Goal: Information Seeking & Learning: Learn about a topic

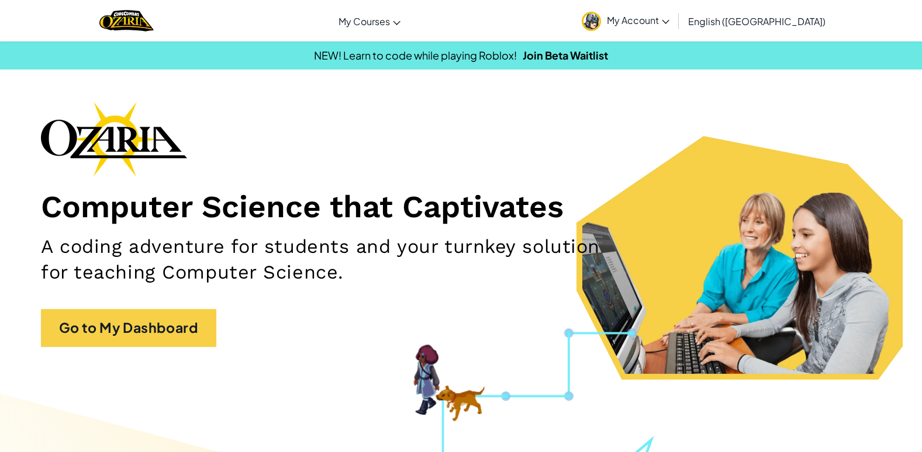
click at [669, 17] on span "My Account" at bounding box center [638, 20] width 63 height 12
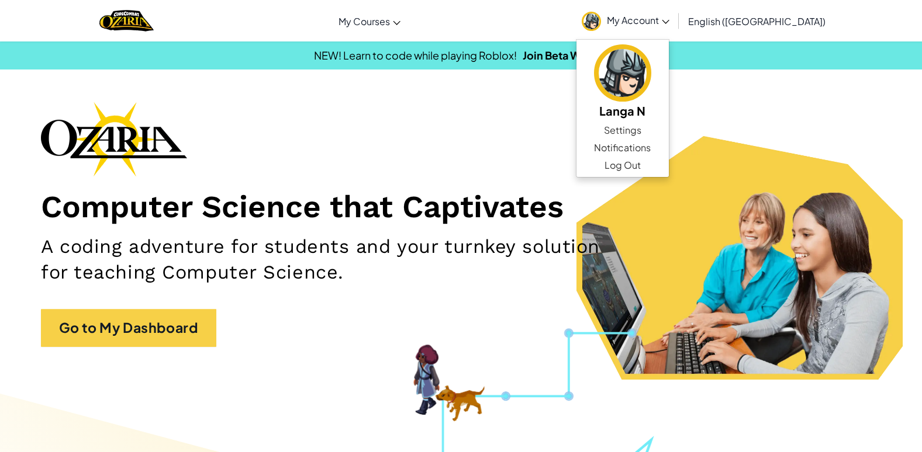
click at [583, 136] on div "Computer Science that Captivates A coding adventure for students and your turnk…" at bounding box center [461, 230] width 840 height 257
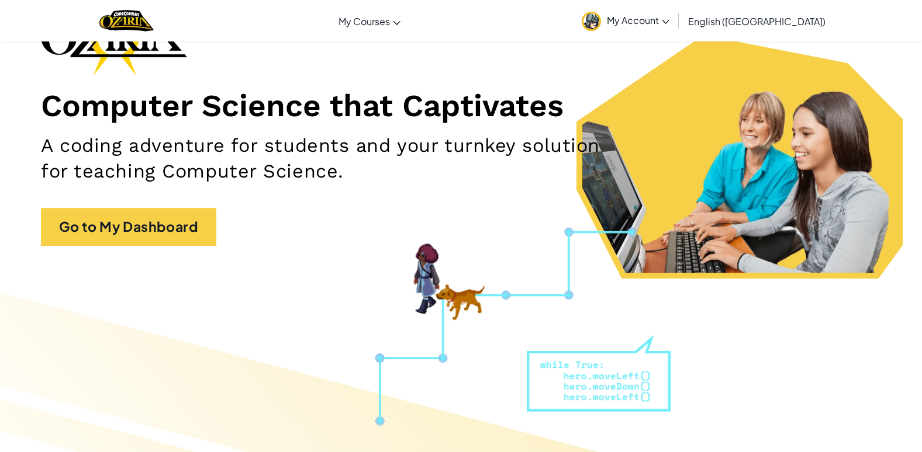
scroll to position [117, 0]
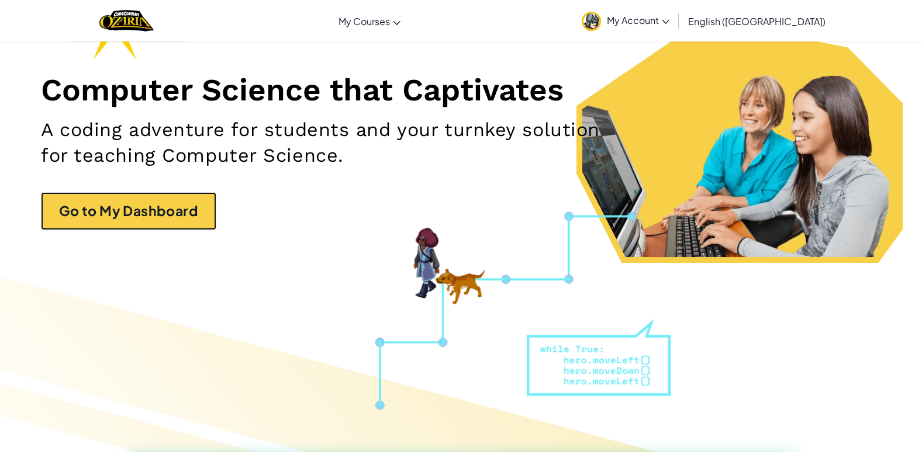
click at [161, 222] on link "Go to My Dashboard" at bounding box center [128, 211] width 175 height 38
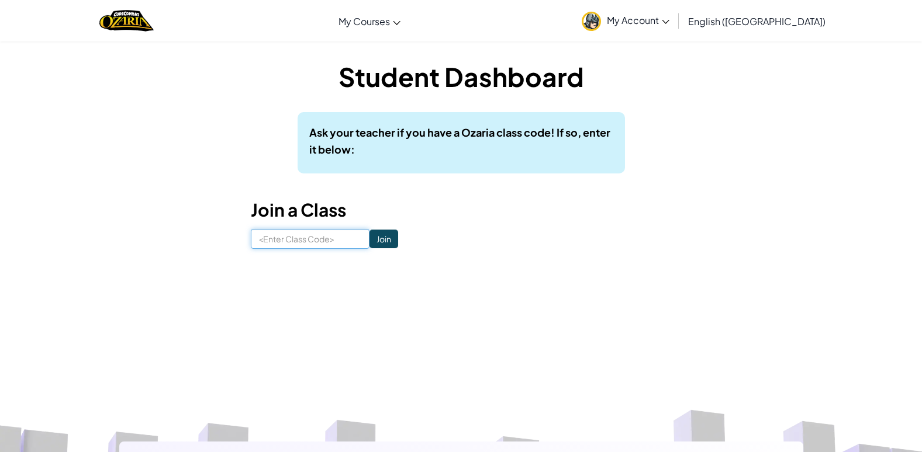
click at [329, 240] on input at bounding box center [310, 239] width 119 height 20
type input "LatePowerBoy"
click at [369, 238] on input "Join" at bounding box center [383, 239] width 29 height 19
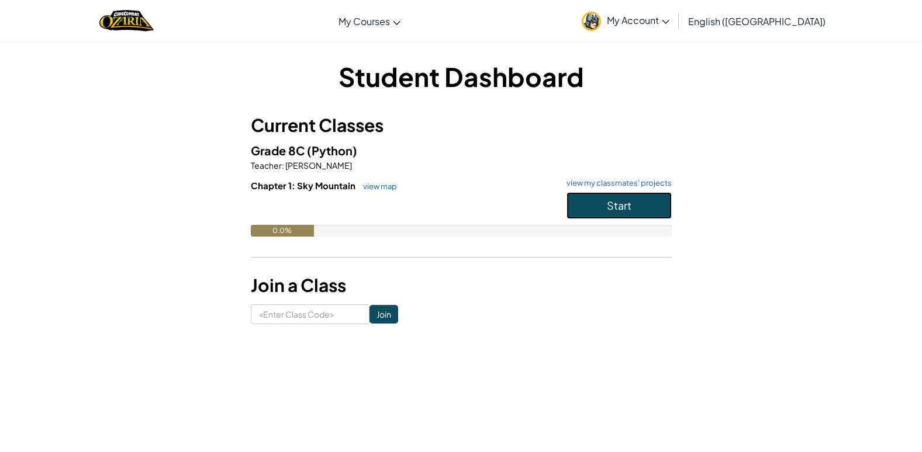
click at [632, 199] on button "Start" at bounding box center [618, 205] width 105 height 27
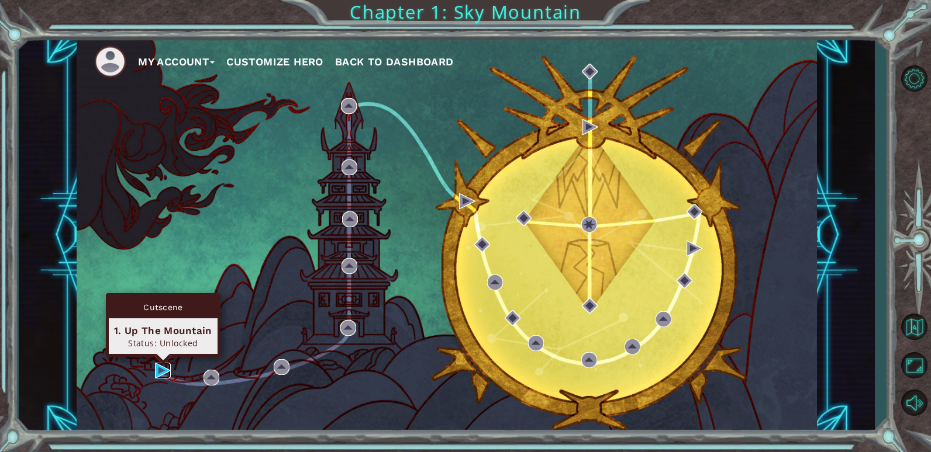
click at [155, 364] on img at bounding box center [163, 371] width 16 height 16
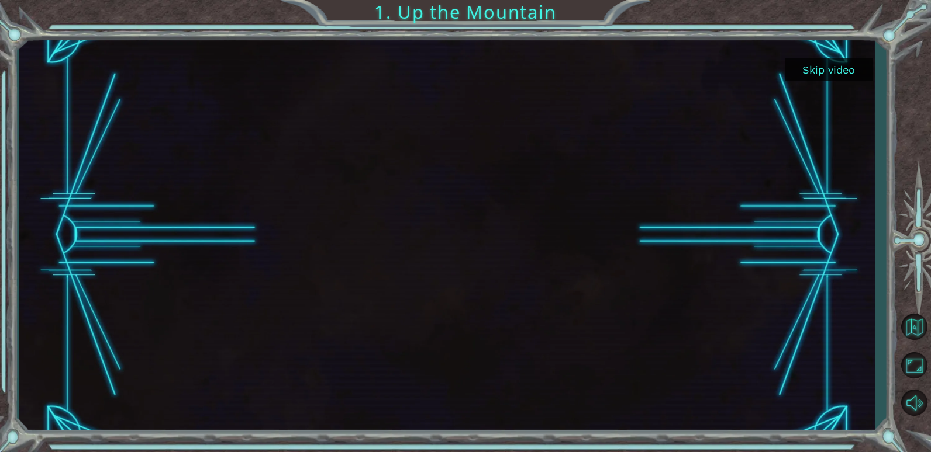
click at [806, 69] on button "Skip video" at bounding box center [829, 69] width 88 height 23
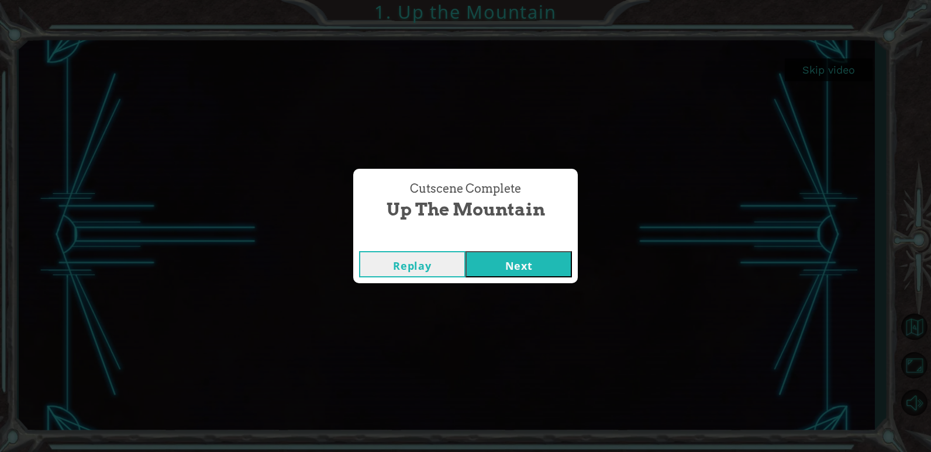
click at [506, 262] on button "Next" at bounding box center [518, 264] width 106 height 26
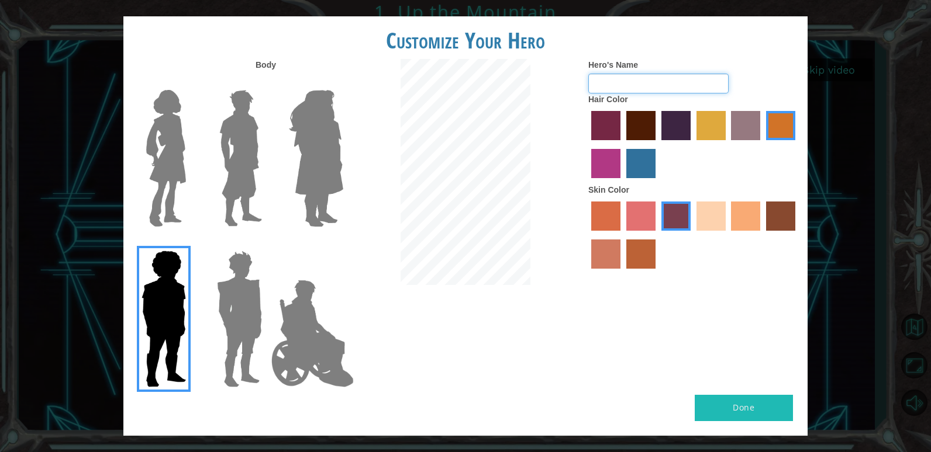
click at [611, 82] on input "Hero's Name" at bounding box center [658, 84] width 140 height 20
type input "sunny"
click at [177, 123] on img at bounding box center [165, 158] width 49 height 146
click at [191, 82] on input "Hero Connie" at bounding box center [191, 82] width 0 height 0
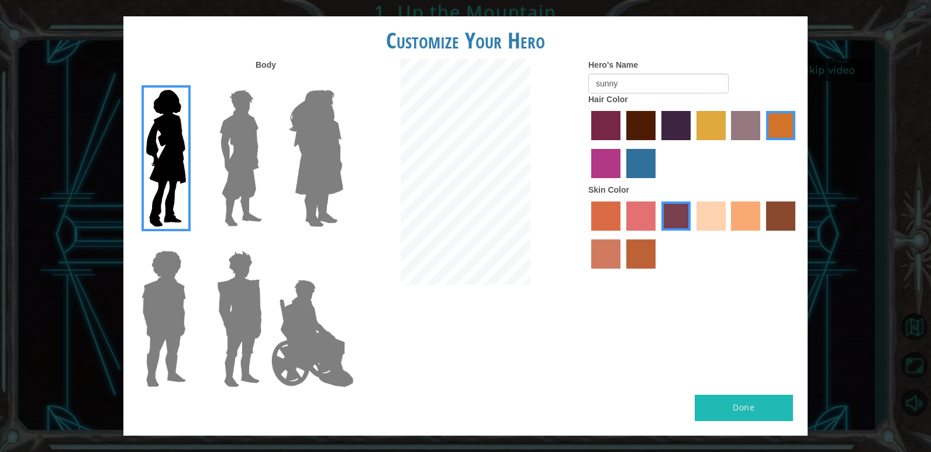
click at [219, 128] on img at bounding box center [241, 158] width 52 height 146
click at [267, 82] on input "Hero Lars" at bounding box center [267, 82] width 0 height 0
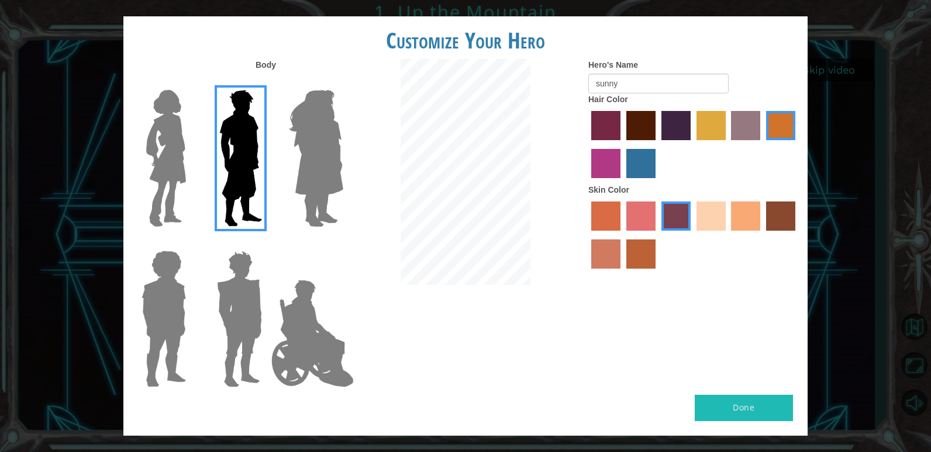
click at [312, 126] on img at bounding box center [316, 158] width 64 height 146
click at [343, 82] on input "Hero Amethyst" at bounding box center [343, 82] width 0 height 0
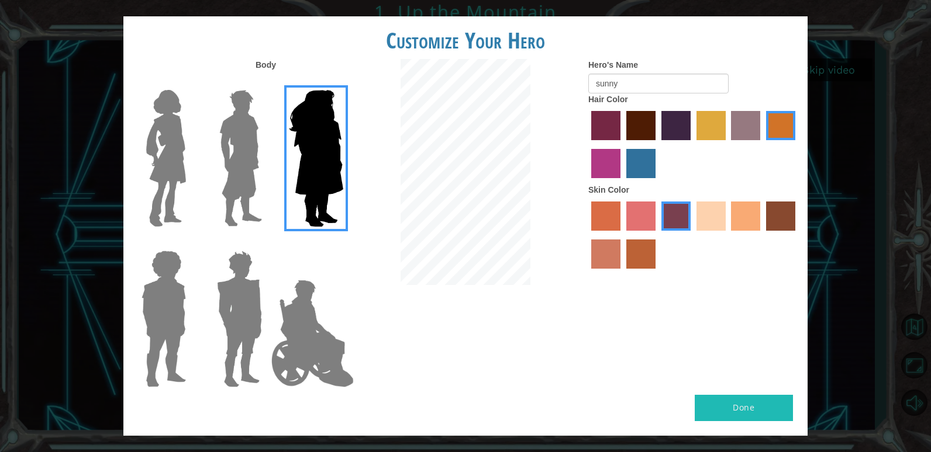
click at [276, 365] on img at bounding box center [313, 333] width 92 height 117
click at [343, 243] on input "Hero Jamie" at bounding box center [343, 243] width 0 height 0
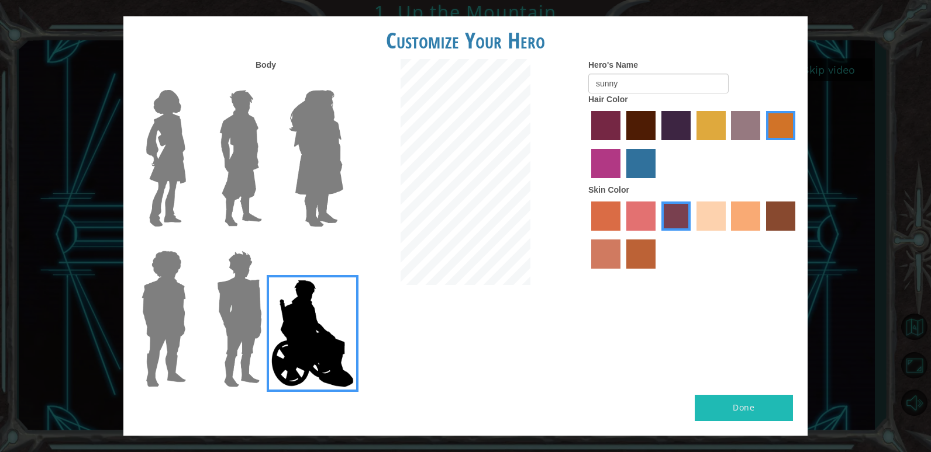
click at [234, 310] on img at bounding box center [239, 319] width 54 height 146
click at [267, 243] on input "Hero Garnet" at bounding box center [267, 243] width 0 height 0
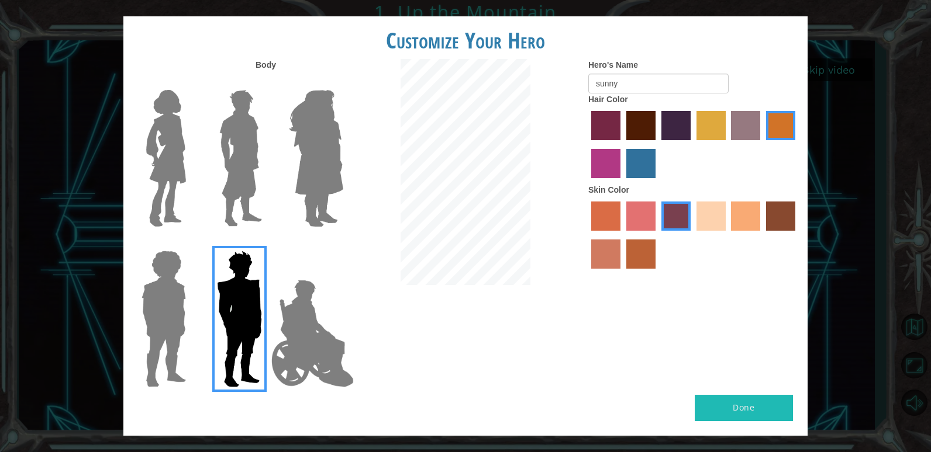
click at [151, 312] on img at bounding box center [164, 319] width 54 height 146
click at [191, 243] on input "Hero Steven" at bounding box center [191, 243] width 0 height 0
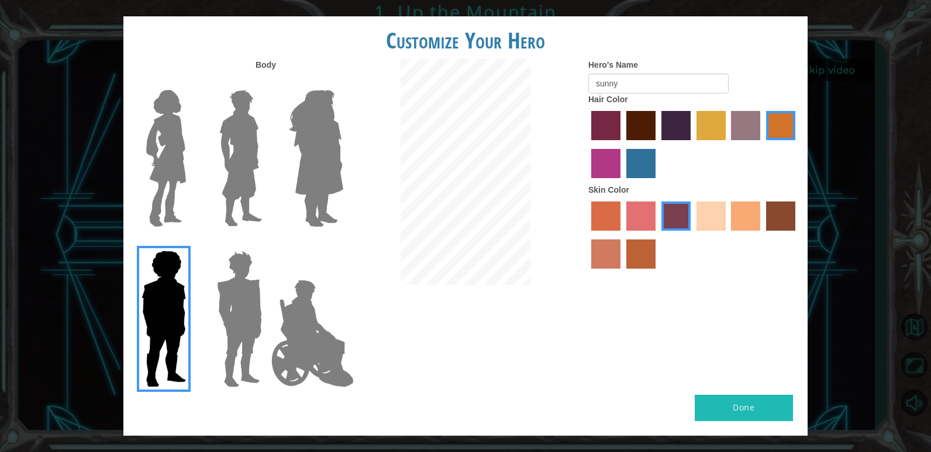
click at [320, 147] on img at bounding box center [316, 158] width 64 height 146
click at [343, 82] on input "Hero Amethyst" at bounding box center [343, 82] width 0 height 0
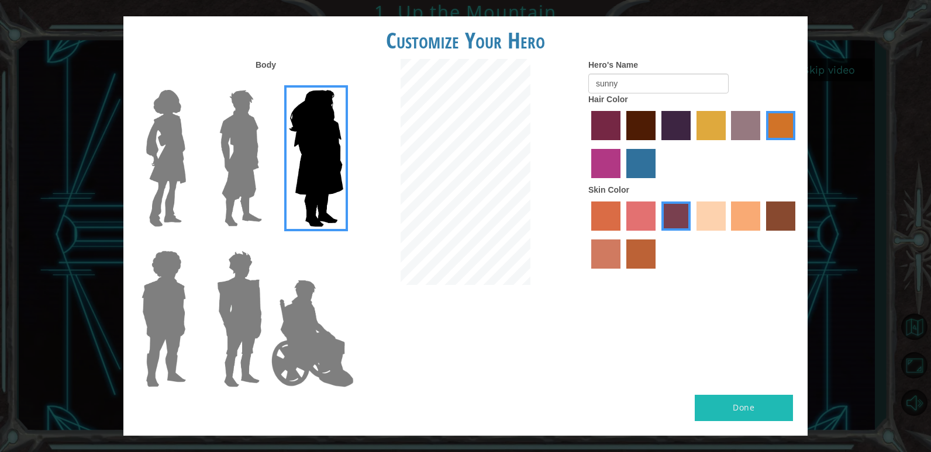
click at [151, 152] on img at bounding box center [165, 158] width 49 height 146
click at [191, 82] on input "Hero Connie" at bounding box center [191, 82] width 0 height 0
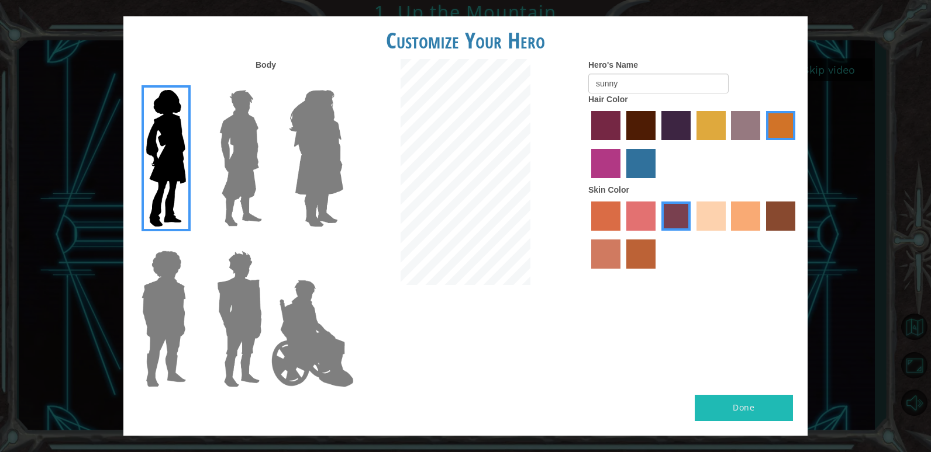
click at [243, 153] on img at bounding box center [241, 158] width 52 height 146
click at [267, 82] on input "Hero Lars" at bounding box center [267, 82] width 0 height 0
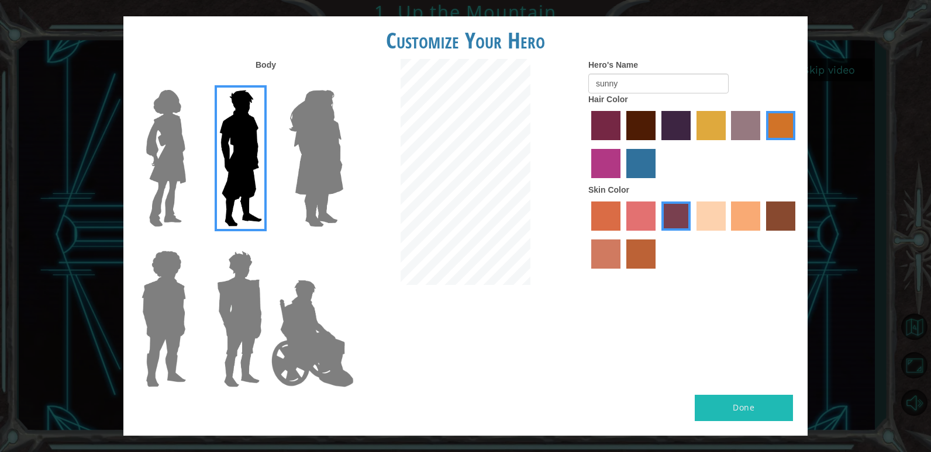
click at [749, 206] on label "tacao skin color" at bounding box center [745, 216] width 29 height 29
click at [727, 235] on input "tacao skin color" at bounding box center [727, 235] width 0 height 0
click at [780, 208] on label "karma skin color" at bounding box center [780, 216] width 29 height 29
click at [762, 235] on input "karma skin color" at bounding box center [762, 235] width 0 height 0
click at [303, 345] on img at bounding box center [313, 333] width 92 height 117
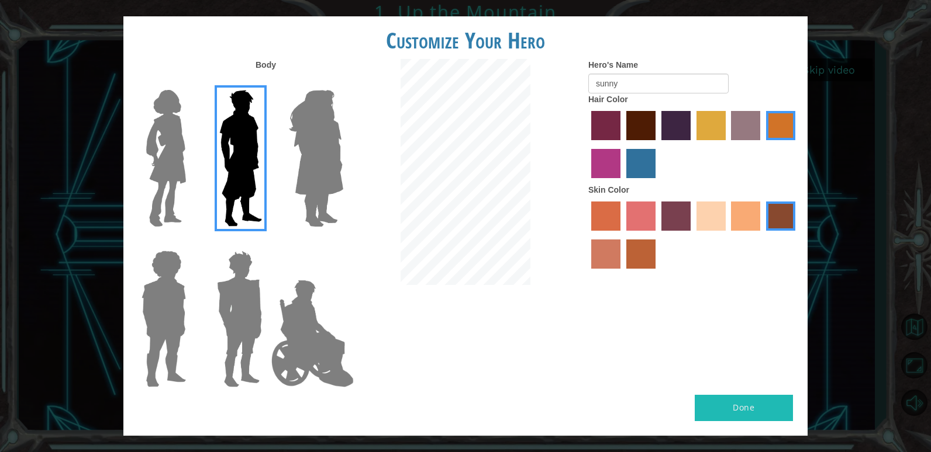
click at [343, 243] on input "Hero Jamie" at bounding box center [343, 243] width 0 height 0
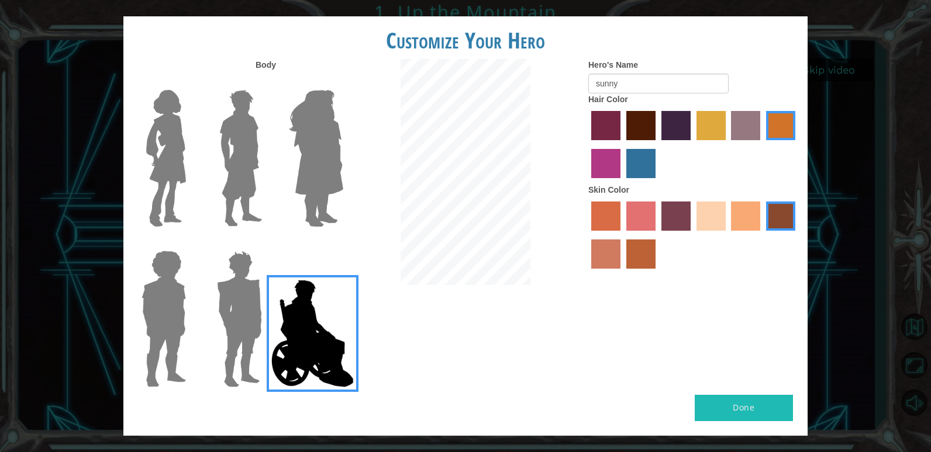
click at [653, 242] on label "smoke tree skin color" at bounding box center [640, 254] width 29 height 29
click at [622, 273] on input "smoke tree skin color" at bounding box center [622, 273] width 0 height 0
click at [740, 202] on label "tacao skin color" at bounding box center [745, 216] width 29 height 29
click at [727, 235] on input "tacao skin color" at bounding box center [727, 235] width 0 height 0
click at [607, 215] on label "sorbus skin color" at bounding box center [605, 216] width 29 height 29
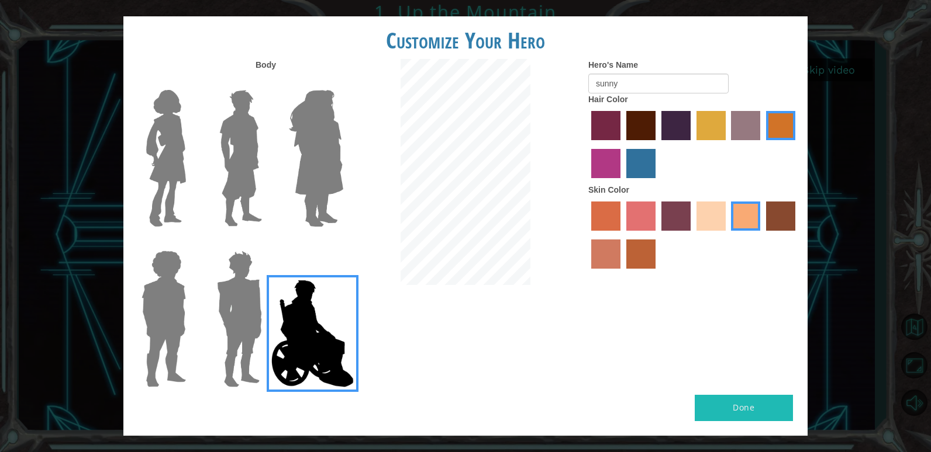
click at [587, 235] on input "sorbus skin color" at bounding box center [587, 235] width 0 height 0
click at [636, 216] on label "froly skin color" at bounding box center [640, 216] width 29 height 29
click at [622, 235] on input "froly skin color" at bounding box center [622, 235] width 0 height 0
click at [678, 211] on label "tosca skin color" at bounding box center [675, 216] width 29 height 29
click at [657, 235] on input "tosca skin color" at bounding box center [657, 235] width 0 height 0
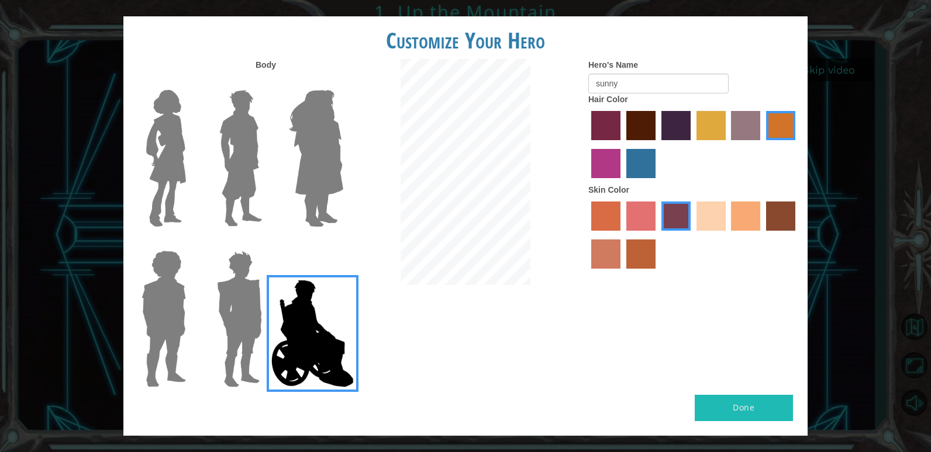
click at [709, 213] on label "sandy beach skin color" at bounding box center [710, 216] width 29 height 29
click at [692, 235] on input "sandy beach skin color" at bounding box center [692, 235] width 0 height 0
click at [720, 213] on label "sandy beach skin color" at bounding box center [710, 216] width 29 height 29
click at [692, 235] on input "sandy beach skin color" at bounding box center [692, 235] width 0 height 0
click at [742, 217] on label "tacao skin color" at bounding box center [745, 216] width 29 height 29
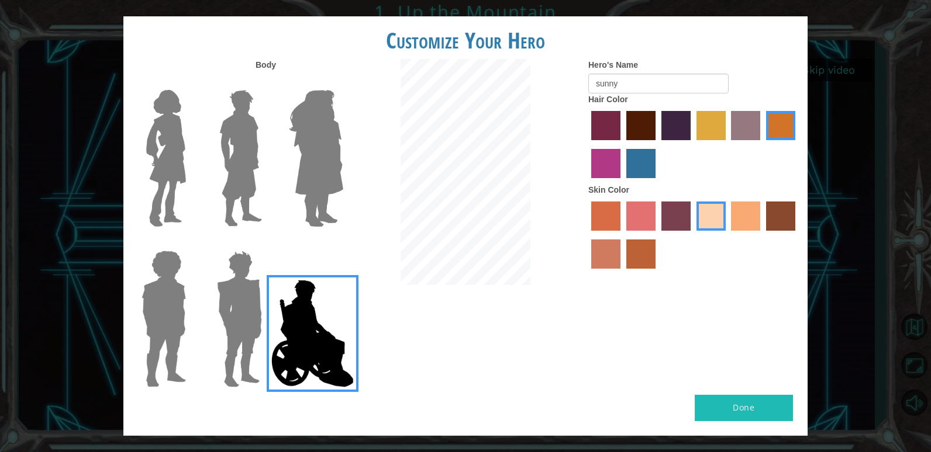
click at [727, 235] on input "tacao skin color" at bounding box center [727, 235] width 0 height 0
click at [772, 215] on label "karma skin color" at bounding box center [780, 216] width 29 height 29
click at [762, 235] on input "karma skin color" at bounding box center [762, 235] width 0 height 0
click at [595, 261] on label "burning sand skin color" at bounding box center [605, 254] width 29 height 29
click at [797, 235] on input "burning sand skin color" at bounding box center [797, 235] width 0 height 0
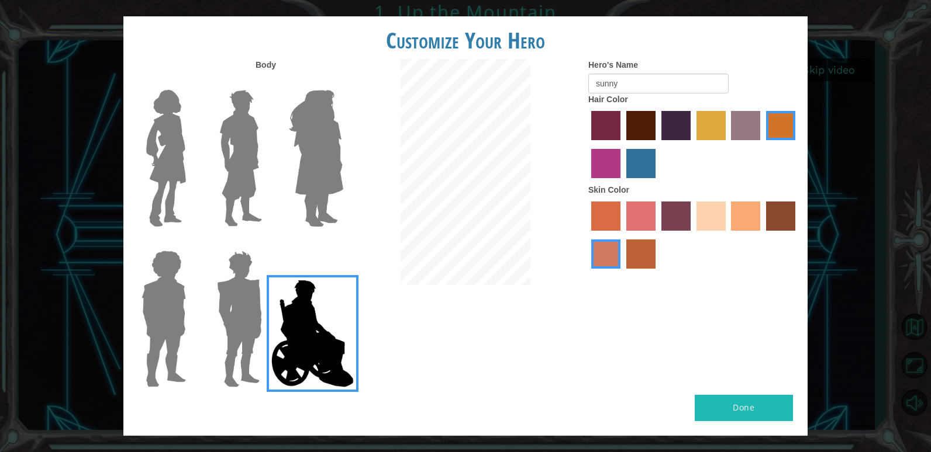
click at [634, 262] on label "smoke tree skin color" at bounding box center [640, 254] width 29 height 29
click at [622, 273] on input "smoke tree skin color" at bounding box center [622, 273] width 0 height 0
drag, startPoint x: 749, startPoint y: 116, endPoint x: 706, endPoint y: 127, distance: 45.1
click at [744, 118] on label "bazaar hair color" at bounding box center [745, 125] width 29 height 29
click at [727, 144] on input "bazaar hair color" at bounding box center [727, 144] width 0 height 0
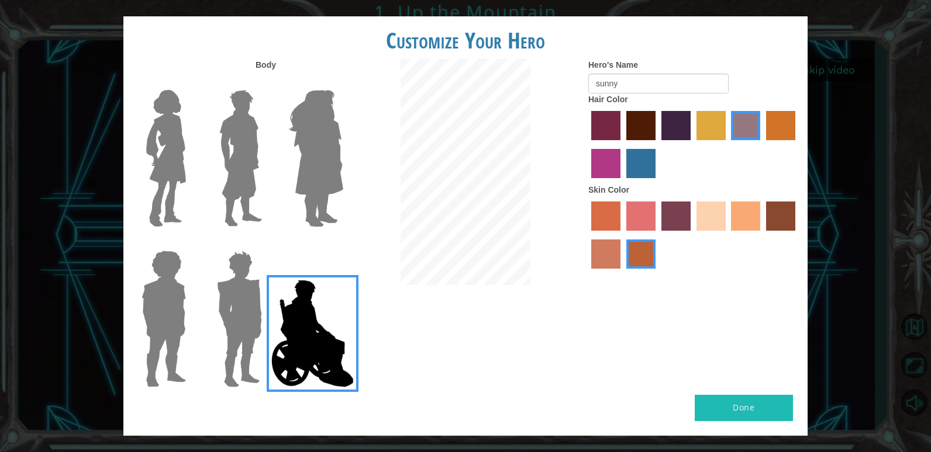
click at [648, 124] on label "maroon hair color" at bounding box center [640, 125] width 29 height 29
click at [622, 144] on input "maroon hair color" at bounding box center [622, 144] width 0 height 0
click at [740, 405] on button "Done" at bounding box center [743, 408] width 98 height 26
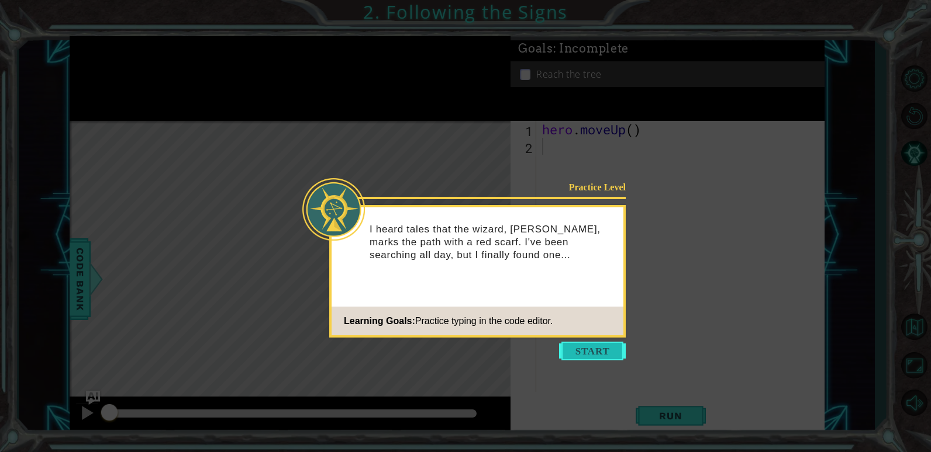
click at [599, 351] on button "Start" at bounding box center [592, 351] width 67 height 19
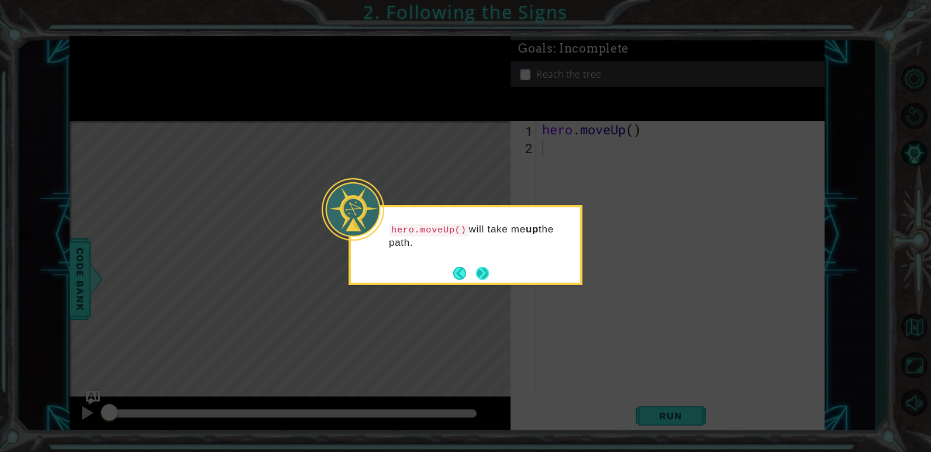
click at [482, 272] on button "Next" at bounding box center [482, 273] width 16 height 16
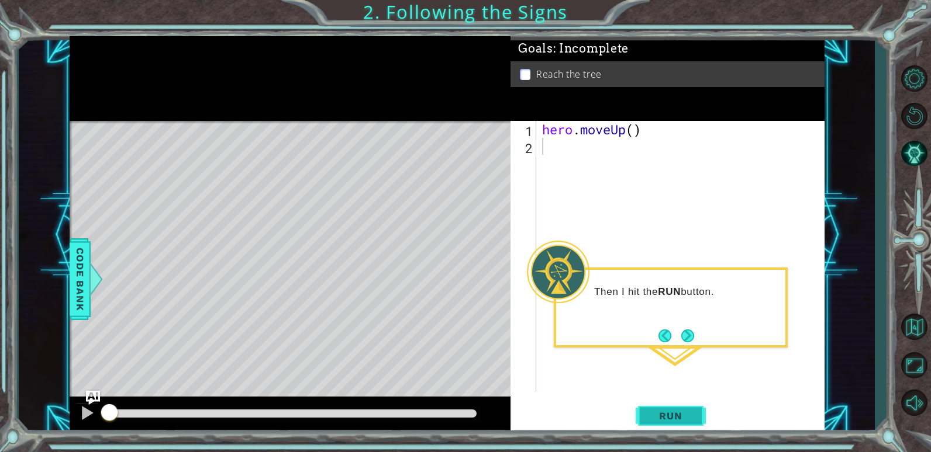
click at [661, 412] on span "Run" at bounding box center [670, 416] width 46 height 12
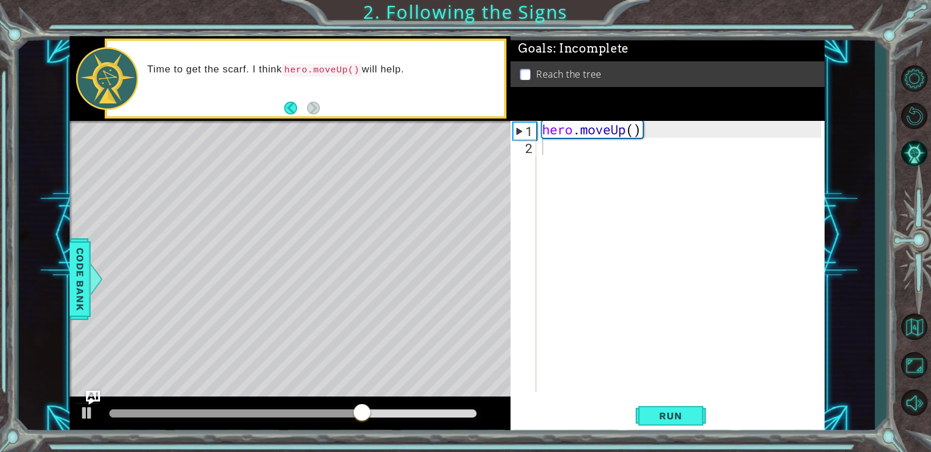
click at [510, 174] on div "1 2 hero . moveUp ( ) ההההההההההההההההההההההההההההההההההההההההההההההההההההההההה…" at bounding box center [665, 256] width 310 height 271
click at [672, 414] on span "Run" at bounding box center [670, 416] width 46 height 12
click at [635, 126] on div "hero . moveUp ( )" at bounding box center [683, 273] width 287 height 305
type textarea "hero.moveUp(2)"
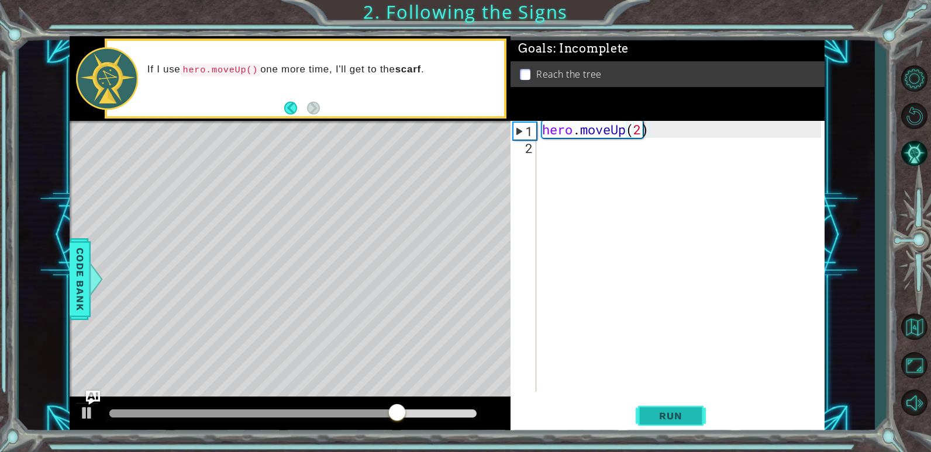
click at [661, 402] on button "Run" at bounding box center [670, 416] width 70 height 32
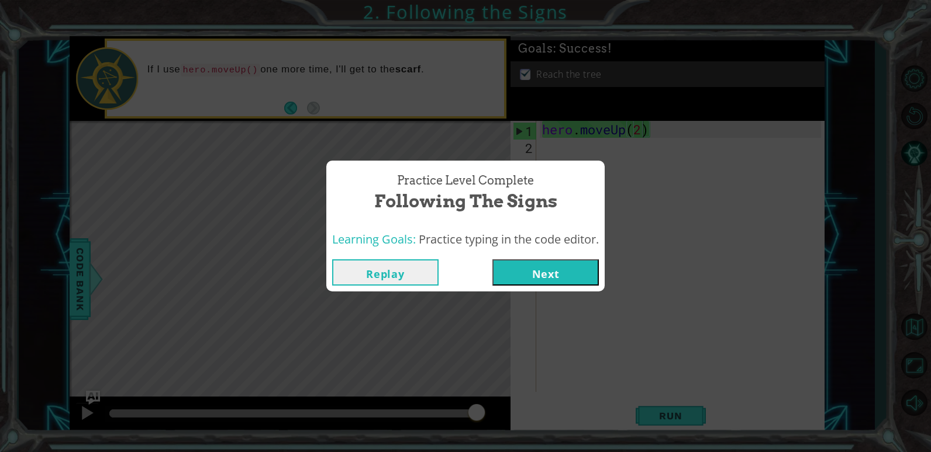
click at [559, 273] on button "Next" at bounding box center [545, 273] width 106 height 26
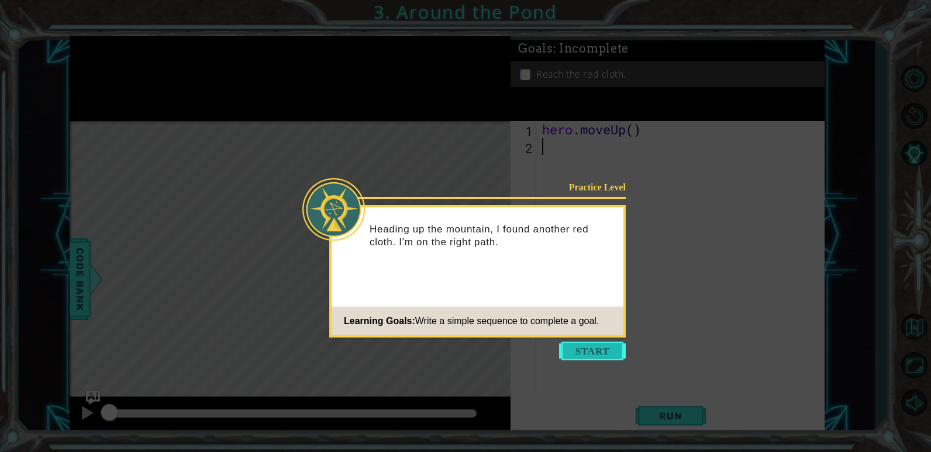
click at [588, 346] on button "Start" at bounding box center [592, 351] width 67 height 19
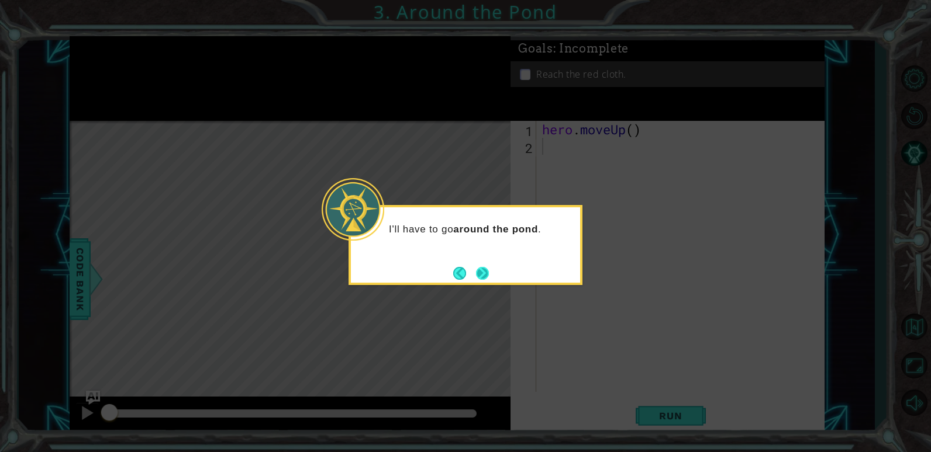
click at [479, 274] on button "Next" at bounding box center [482, 273] width 19 height 19
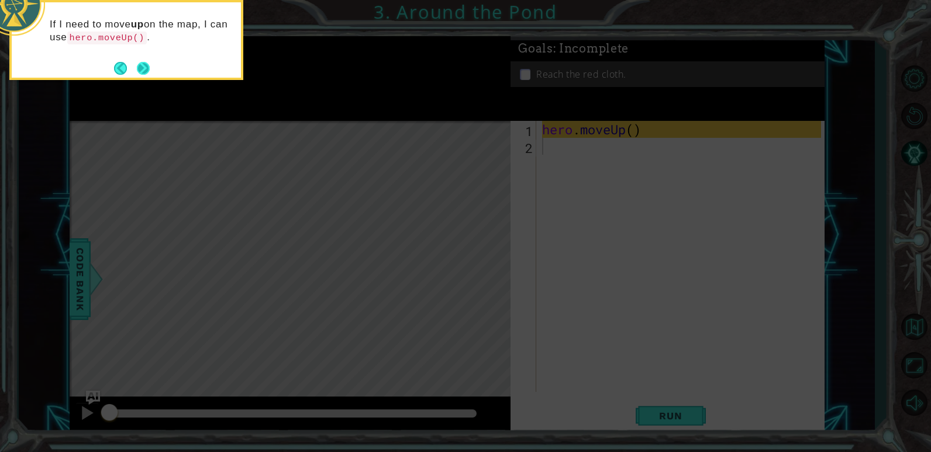
click at [143, 65] on button "Next" at bounding box center [143, 68] width 18 height 18
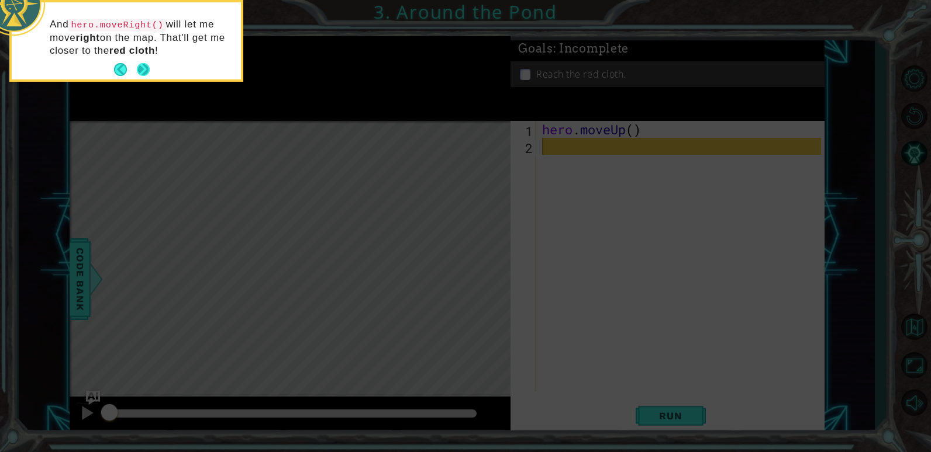
click at [140, 67] on button "Next" at bounding box center [143, 70] width 14 height 14
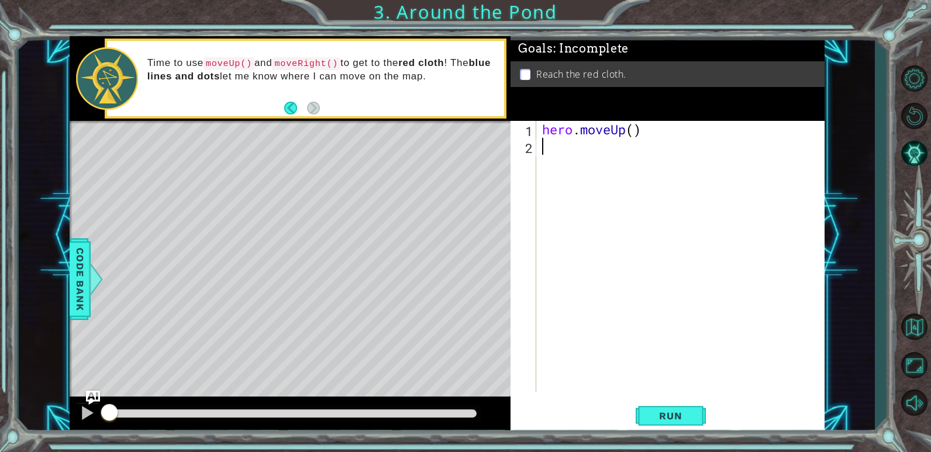
click at [635, 130] on div "hero . moveUp ( )" at bounding box center [683, 273] width 287 height 305
type textarea "hero.moveUp(2)"
click at [559, 158] on div "hero . moveUp ( 2 )" at bounding box center [683, 273] width 287 height 305
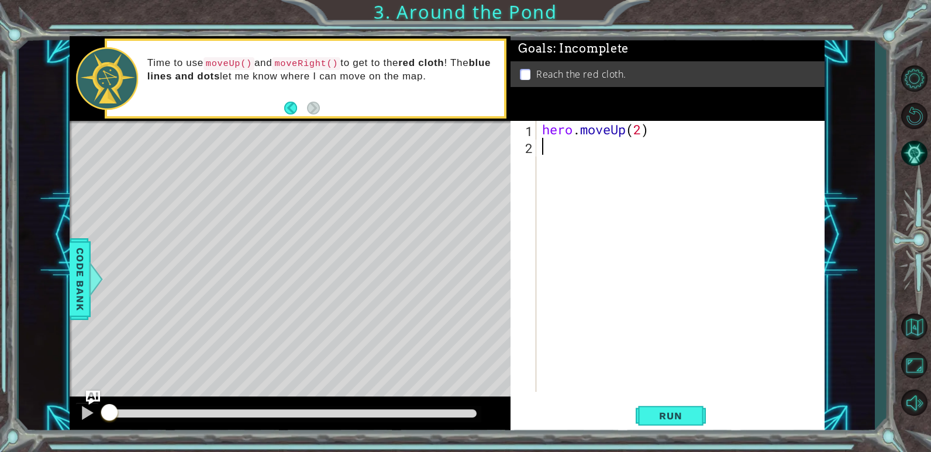
type textarea "h"
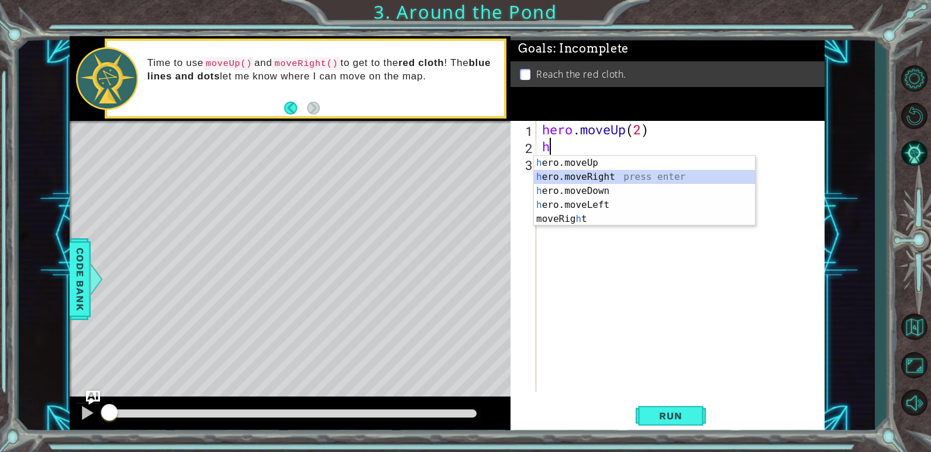
click at [572, 175] on div "h ero.moveUp press enter h ero.moveRight press enter h ero.moveDown press enter…" at bounding box center [644, 205] width 221 height 98
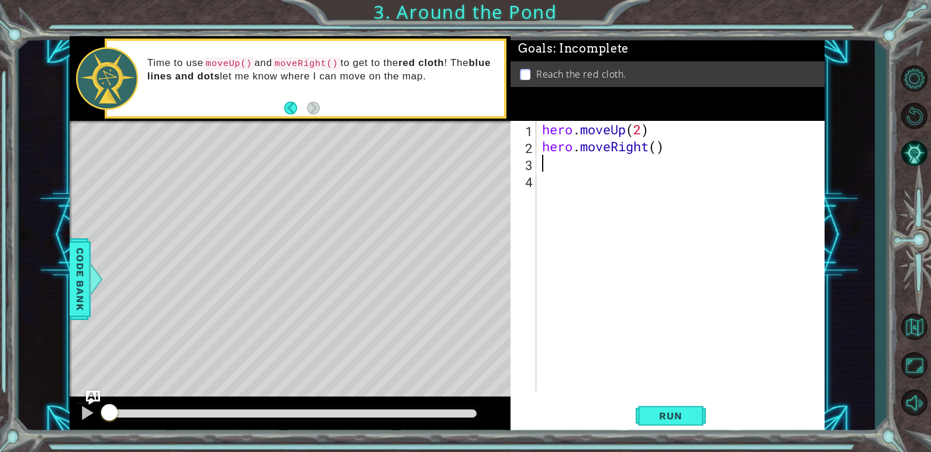
type textarea "h"
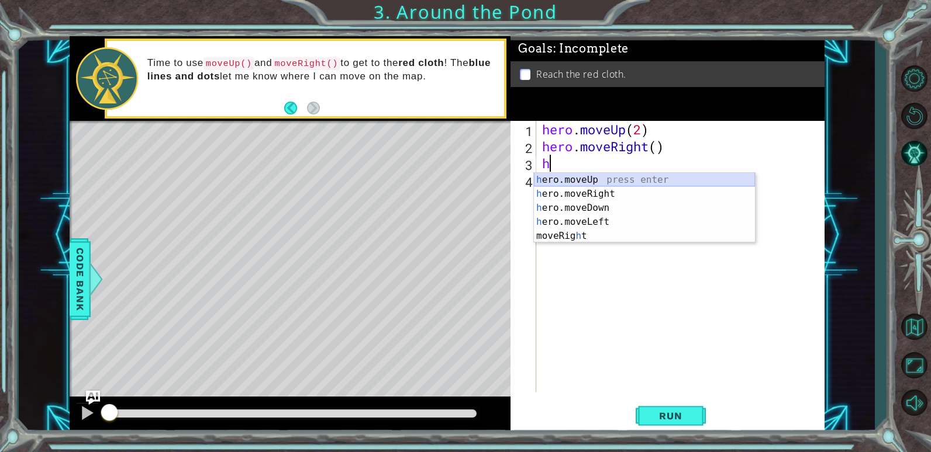
click at [569, 179] on div "h ero.moveUp press enter h ero.moveRight press enter h ero.moveDown press enter…" at bounding box center [644, 222] width 221 height 98
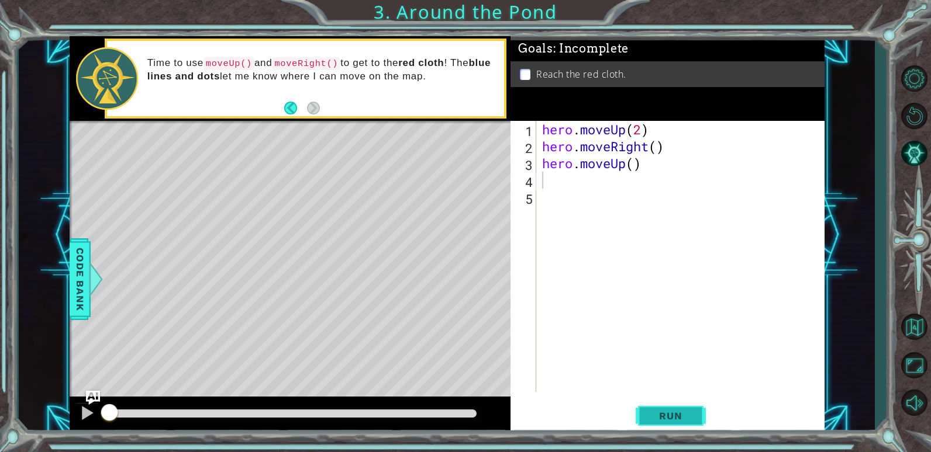
click at [654, 408] on button "Run" at bounding box center [670, 416] width 70 height 32
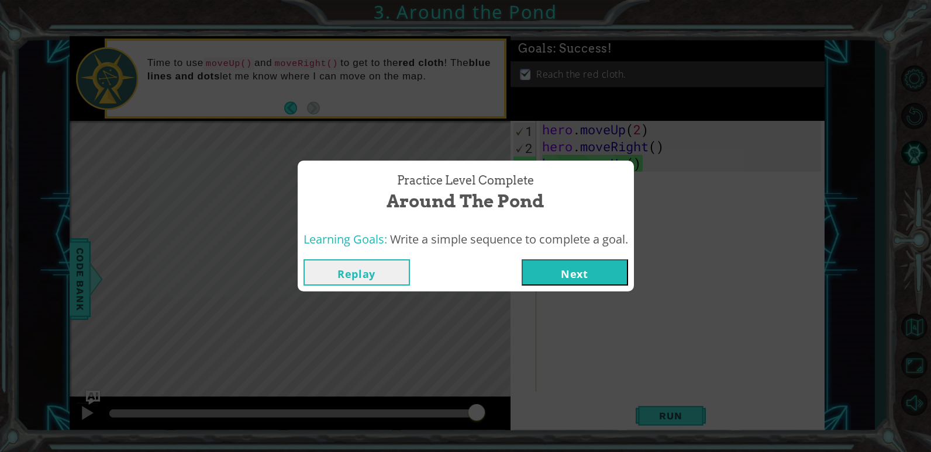
click at [549, 274] on button "Next" at bounding box center [574, 273] width 106 height 26
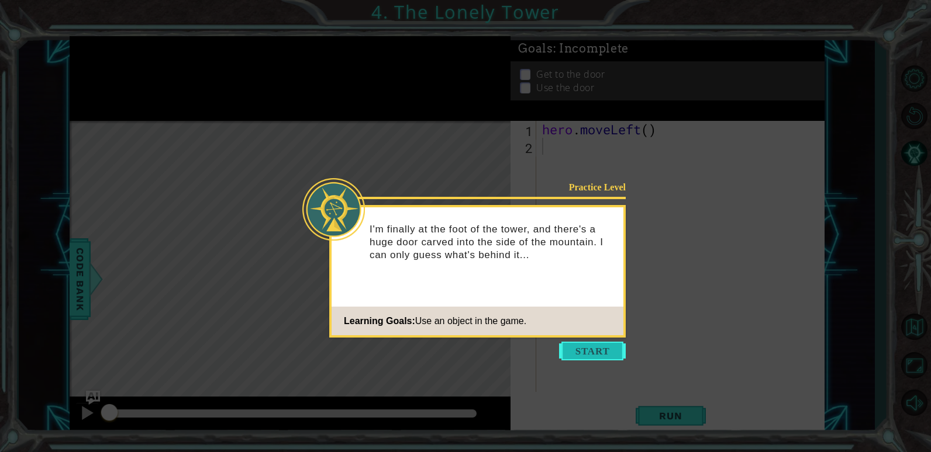
click at [607, 354] on button "Start" at bounding box center [592, 351] width 67 height 19
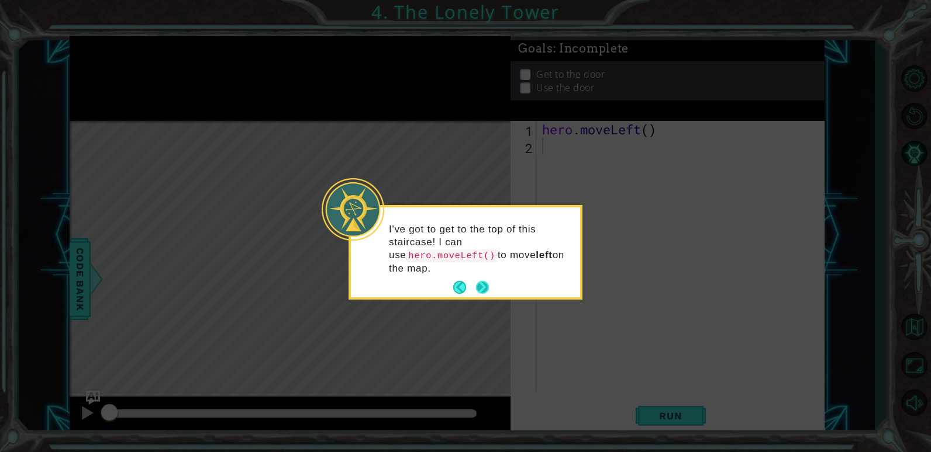
click at [489, 281] on button "Next" at bounding box center [481, 287] width 13 height 13
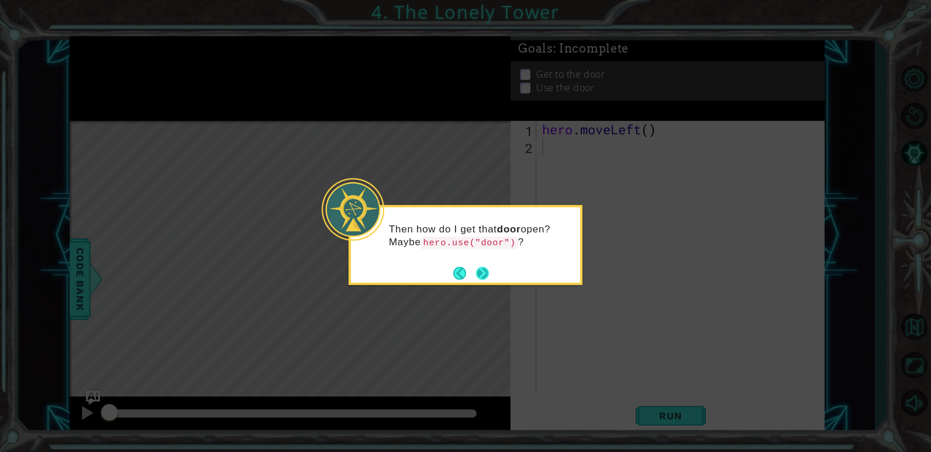
click at [489, 272] on button "Next" at bounding box center [482, 273] width 13 height 13
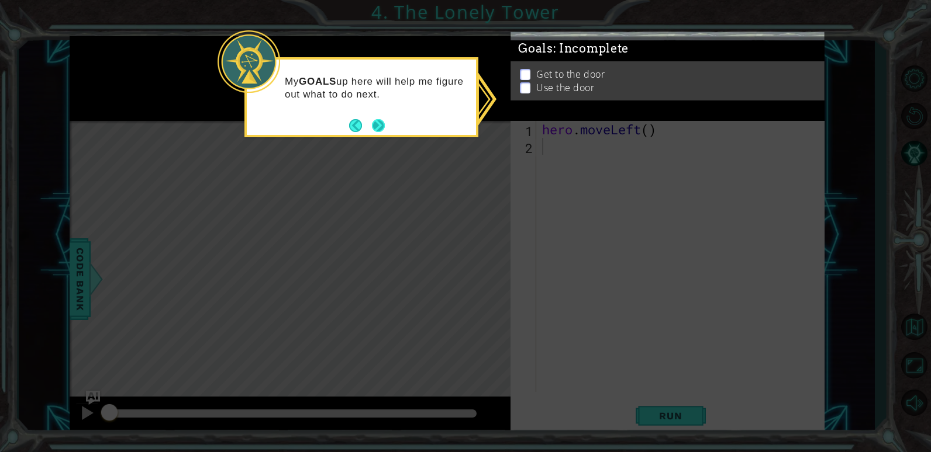
click at [385, 129] on button "Next" at bounding box center [377, 125] width 13 height 13
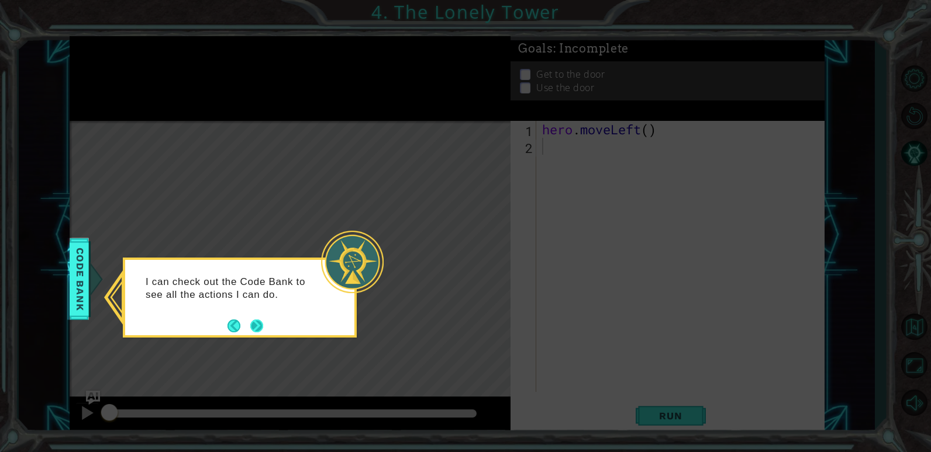
click at [255, 324] on button "Next" at bounding box center [257, 326] width 16 height 16
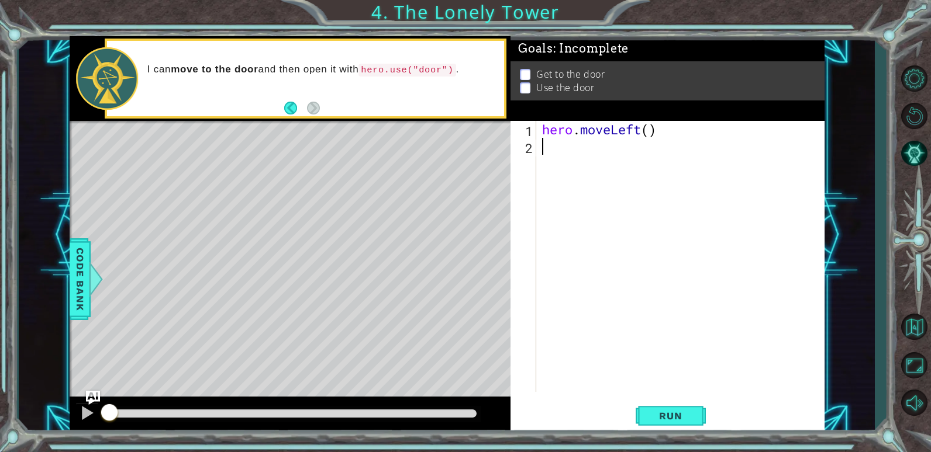
type textarea "h"
click at [648, 130] on div "hero . moveLeft ( )" at bounding box center [683, 273] width 287 height 305
type textarea "hero.moveLeft(2)"
click at [554, 155] on div "hero . moveLeft ( 2 )" at bounding box center [683, 273] width 287 height 305
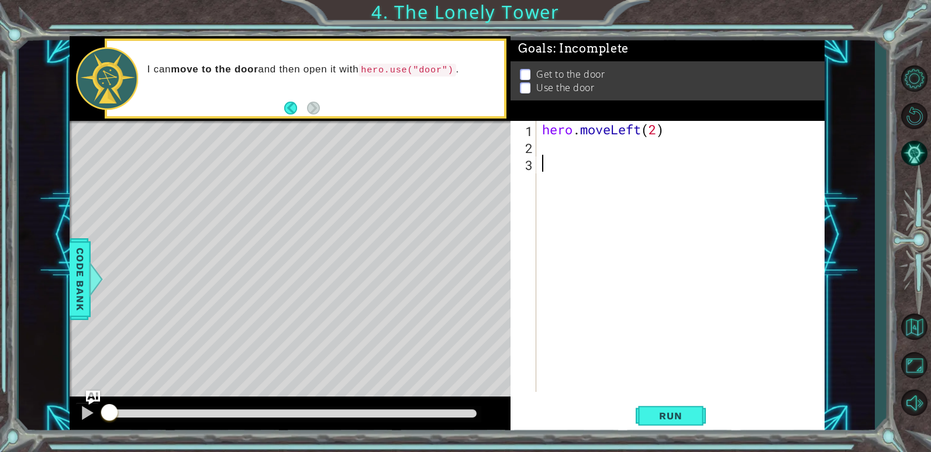
scroll to position [0, 0]
click at [552, 153] on div "hero . moveLeft ( 2 )" at bounding box center [683, 273] width 287 height 305
type textarea "h"
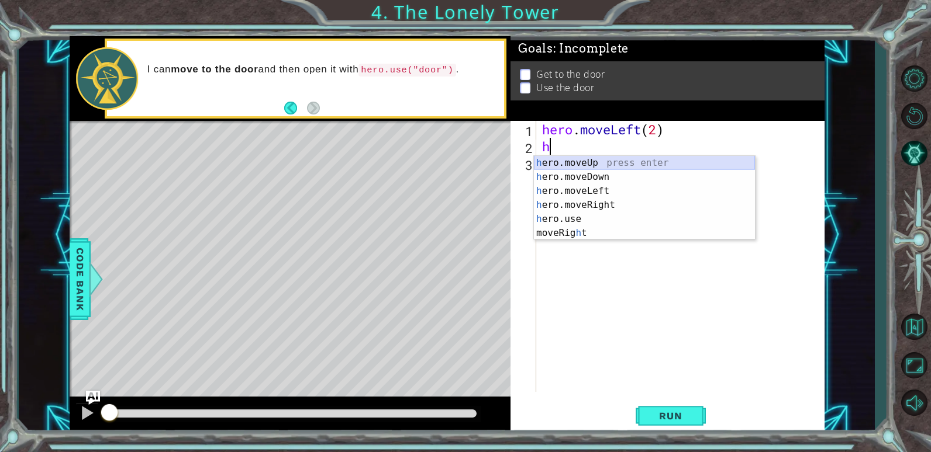
click at [557, 161] on div "h ero.moveUp press enter h ero.moveDown press enter h ero.moveLeft press enter …" at bounding box center [644, 212] width 221 height 112
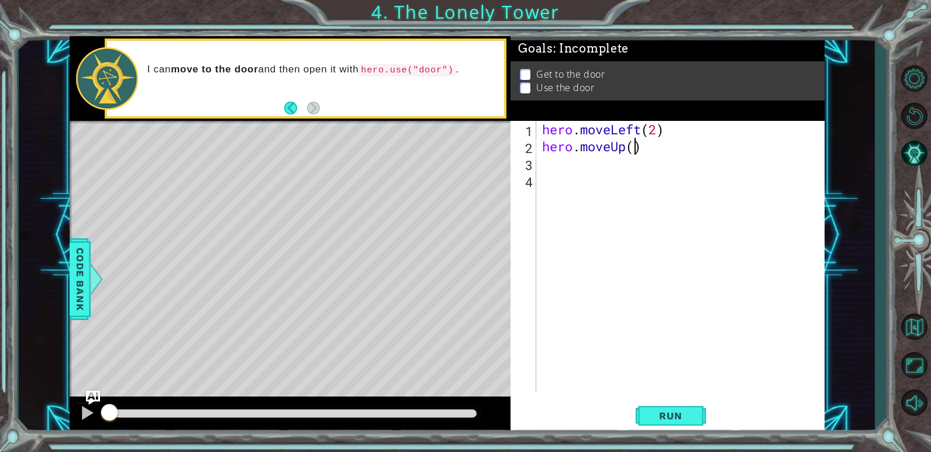
click at [632, 146] on div "hero . moveLeft ( 2 ) hero . moveUp ( )" at bounding box center [683, 273] width 287 height 305
type textarea "hero.moveUp(2)"
click at [575, 163] on div "hero . moveLeft ( 2 ) hero . moveUp ( 2 )" at bounding box center [683, 273] width 287 height 305
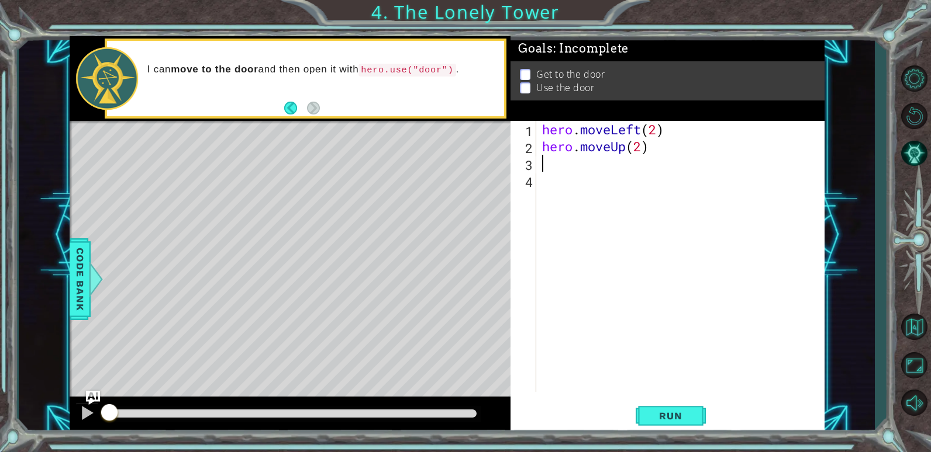
type textarea "h"
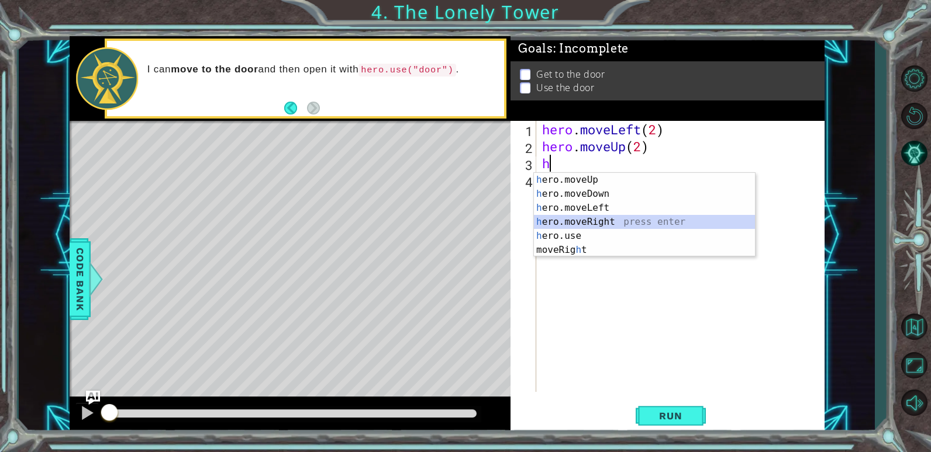
click at [554, 222] on div "h ero.moveUp press enter h ero.moveDown press enter h ero.moveLeft press enter …" at bounding box center [644, 229] width 221 height 112
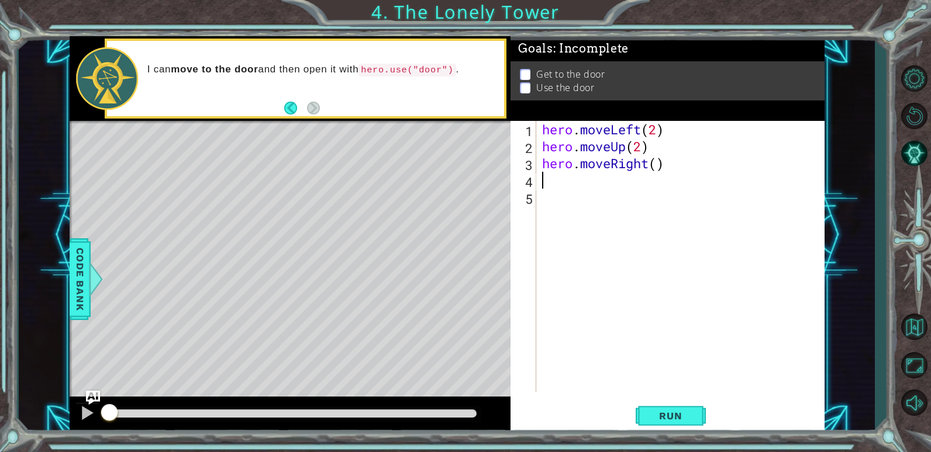
click at [655, 165] on div "hero . moveLeft ( 2 ) hero . moveUp ( 2 ) hero . moveRight ( )" at bounding box center [683, 273] width 287 height 305
type textarea "hero.moveRight(2)"
click at [550, 181] on div "hero . moveLeft ( 2 ) hero . moveUp ( 2 ) hero . moveRight ( 2 )" at bounding box center [683, 273] width 287 height 305
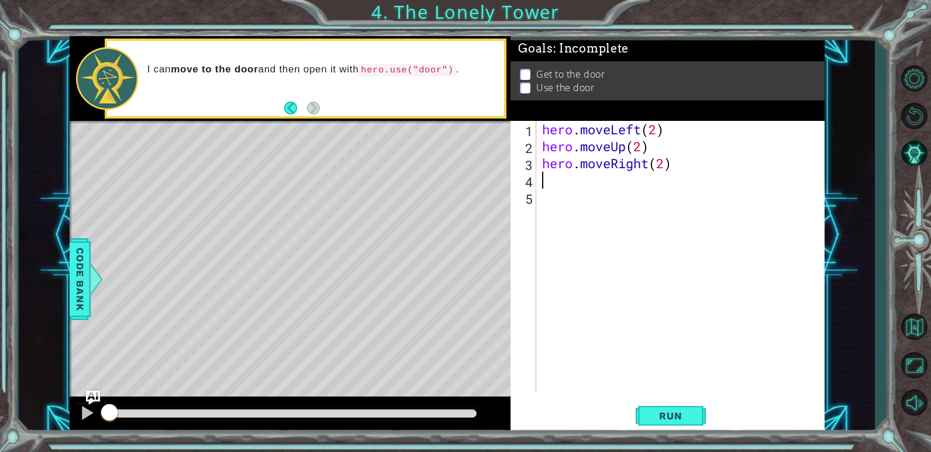
type textarea "g"
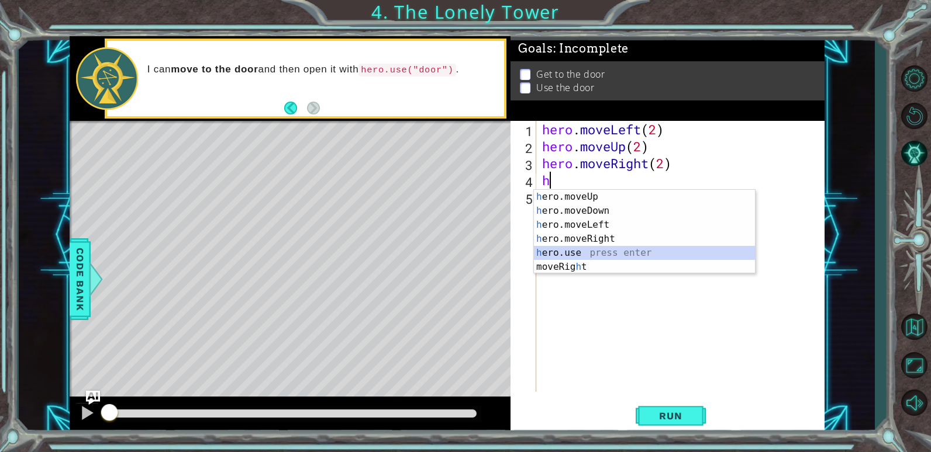
click at [576, 251] on div "h ero.moveUp press enter h ero.moveDown press enter h ero.moveLeft press enter …" at bounding box center [644, 246] width 221 height 112
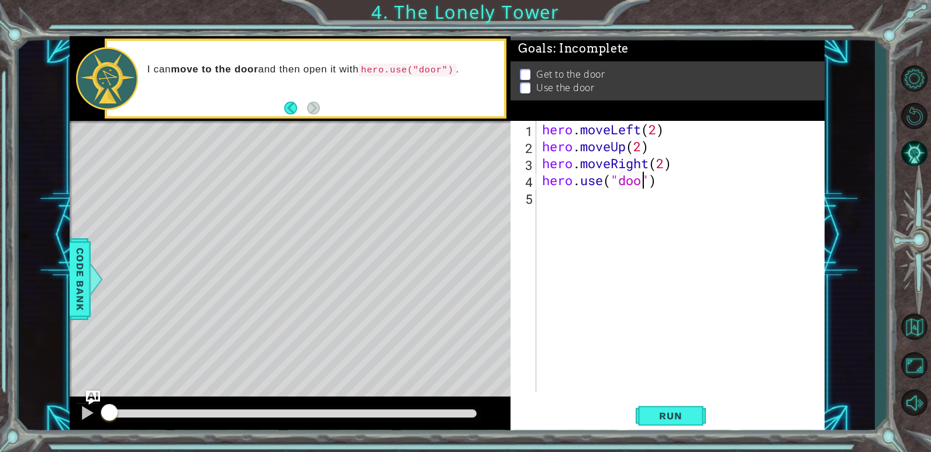
scroll to position [0, 5]
type textarea "hero.use("door")"
click at [670, 412] on span "Run" at bounding box center [670, 416] width 46 height 12
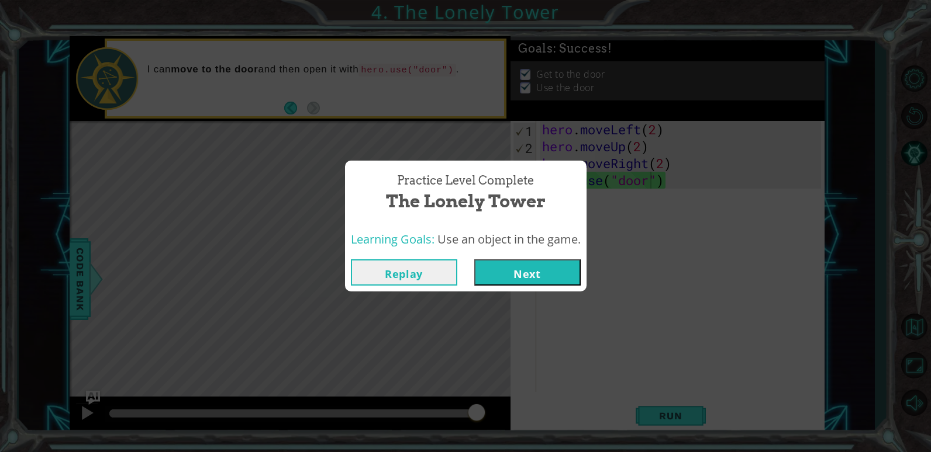
click at [499, 276] on button "Next" at bounding box center [527, 273] width 106 height 26
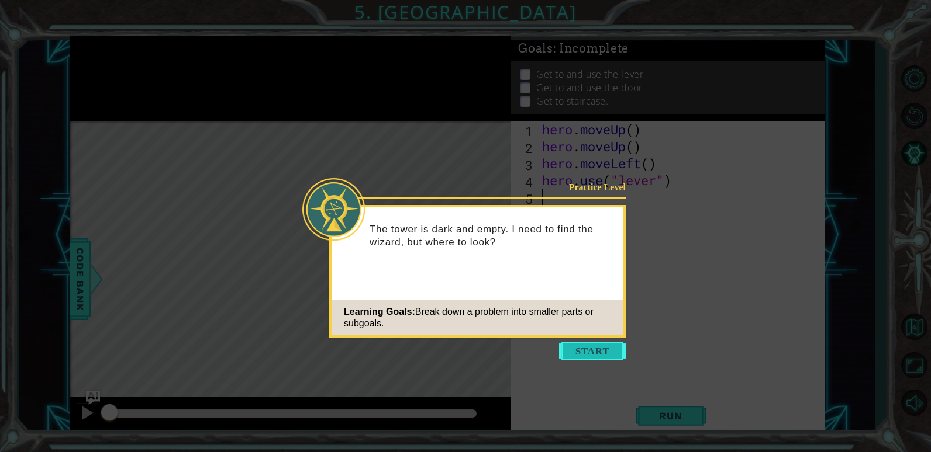
click at [589, 350] on button "Start" at bounding box center [592, 351] width 67 height 19
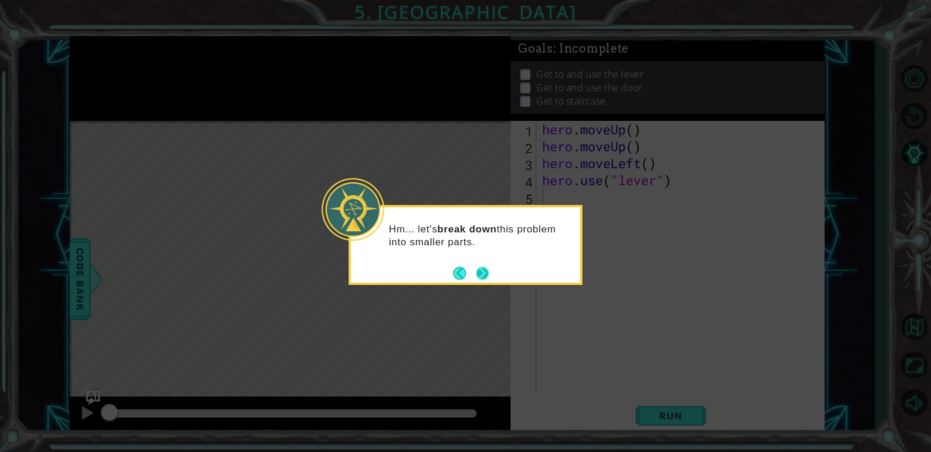
click at [479, 269] on button "Next" at bounding box center [482, 273] width 15 height 15
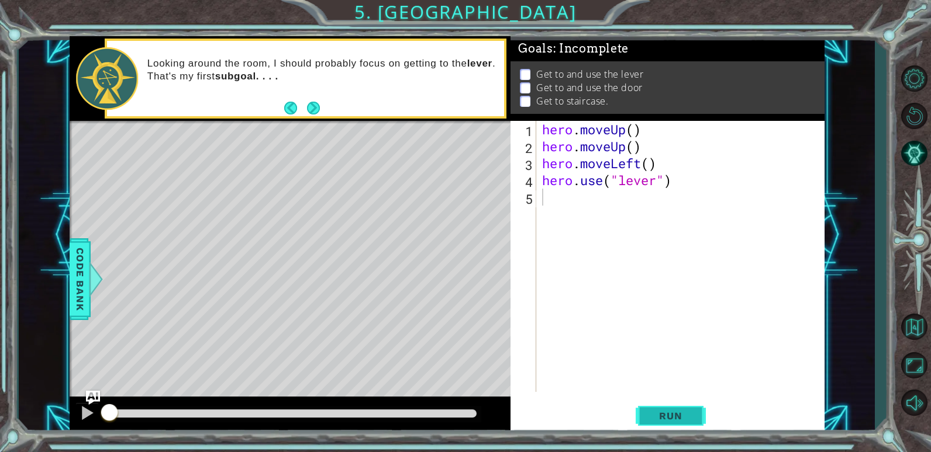
click at [645, 417] on button "Run" at bounding box center [670, 416] width 70 height 32
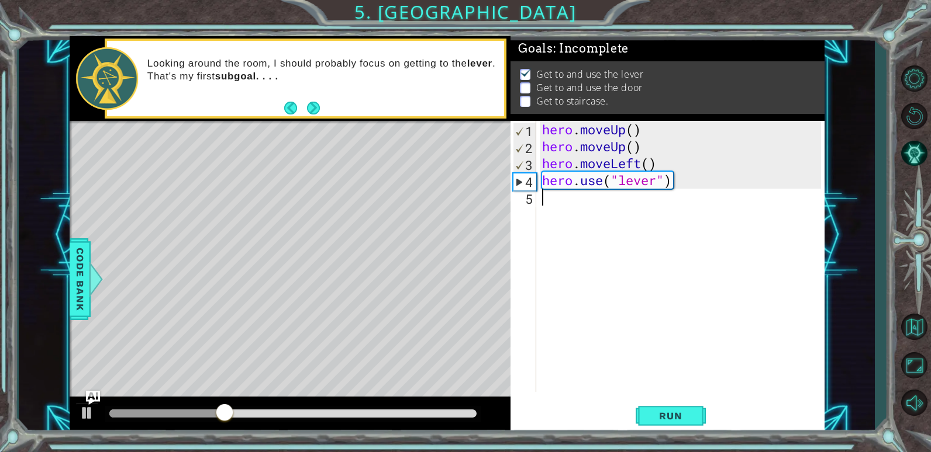
type textarea "h"
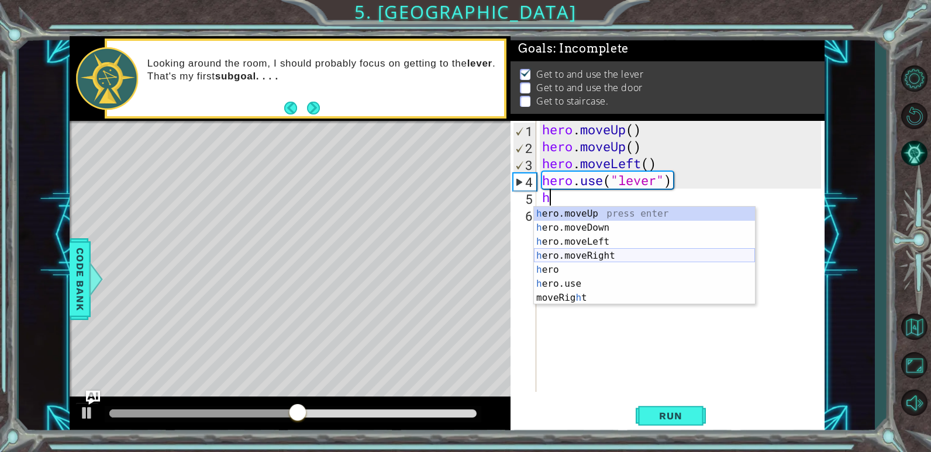
click at [566, 255] on div "h ero.moveUp press enter h ero.moveDown press enter h ero.moveLeft press enter …" at bounding box center [644, 270] width 221 height 126
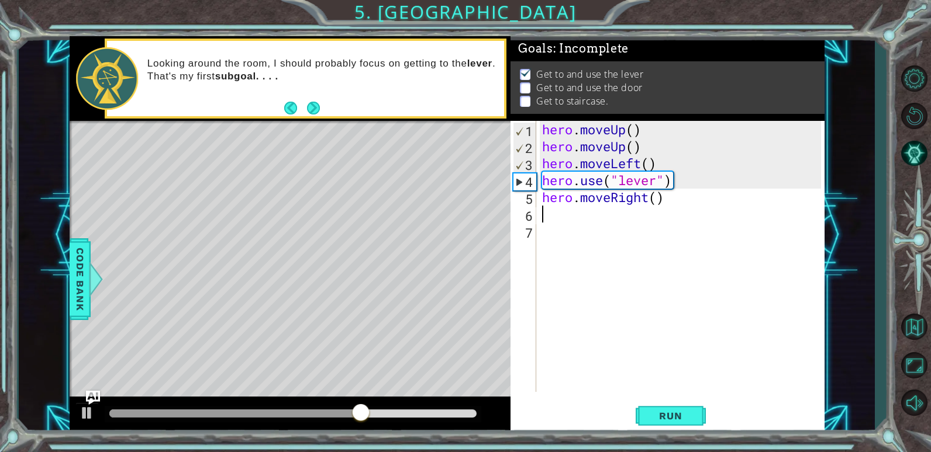
click at [656, 199] on div "hero . moveUp ( ) hero . moveUp ( ) hero . moveLeft ( ) hero . use ( "lever" ) …" at bounding box center [683, 273] width 287 height 305
type textarea "hero.moveRight(3)"
click at [557, 214] on div "hero . moveUp ( ) hero . moveUp ( ) hero . moveLeft ( ) hero . use ( "lever" ) …" at bounding box center [683, 273] width 287 height 305
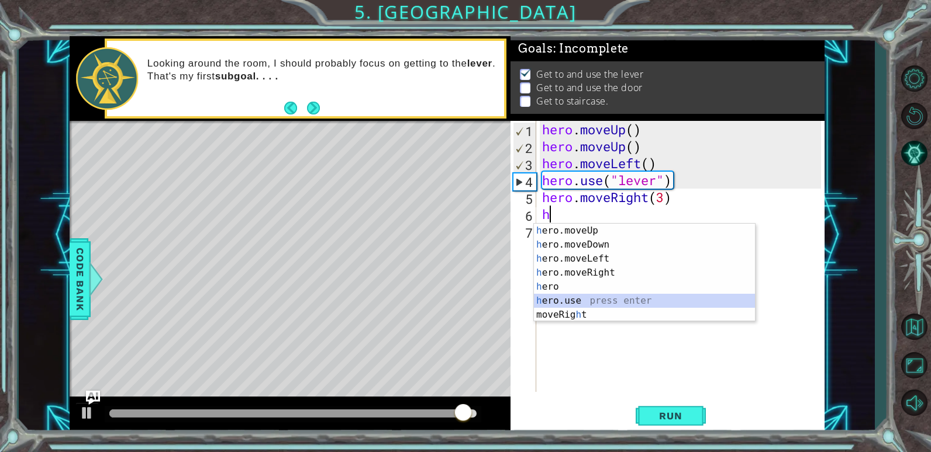
click at [573, 297] on div "h ero.moveUp press enter h ero.moveDown press enter h ero.moveLeft press enter …" at bounding box center [644, 287] width 221 height 126
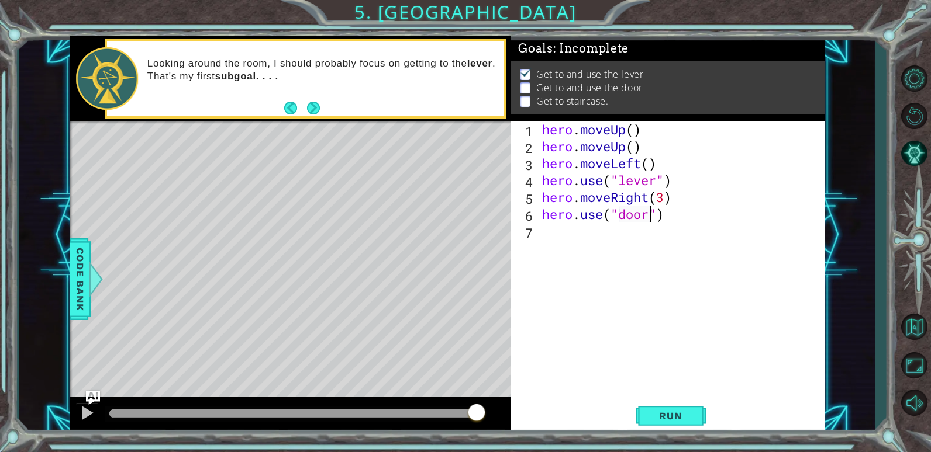
scroll to position [0, 5]
type textarea "hero.use("door")"
click at [642, 410] on button "Run" at bounding box center [670, 416] width 70 height 32
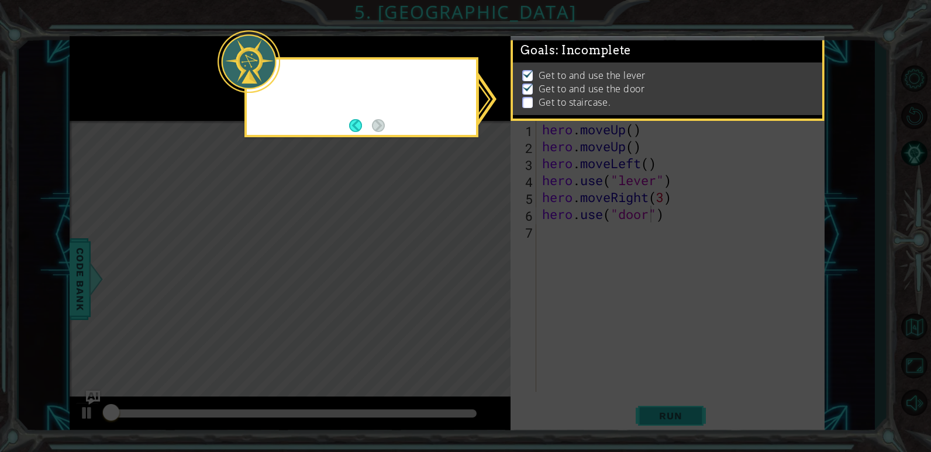
scroll to position [4, 0]
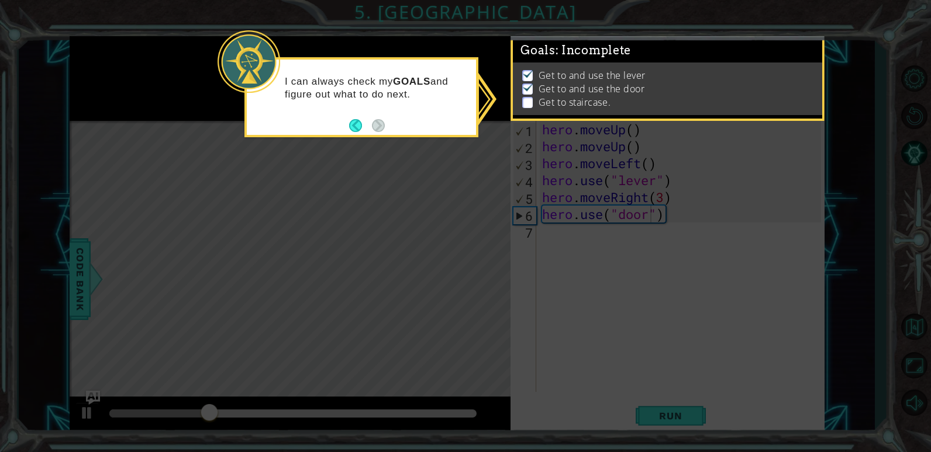
click at [410, 226] on icon at bounding box center [465, 226] width 931 height 452
drag, startPoint x: 818, startPoint y: 186, endPoint x: 796, endPoint y: 275, distance: 91.6
click at [806, 235] on icon at bounding box center [465, 226] width 931 height 452
click at [547, 96] on p "Get to staircase." at bounding box center [574, 102] width 72 height 13
click at [528, 97] on p at bounding box center [527, 102] width 11 height 11
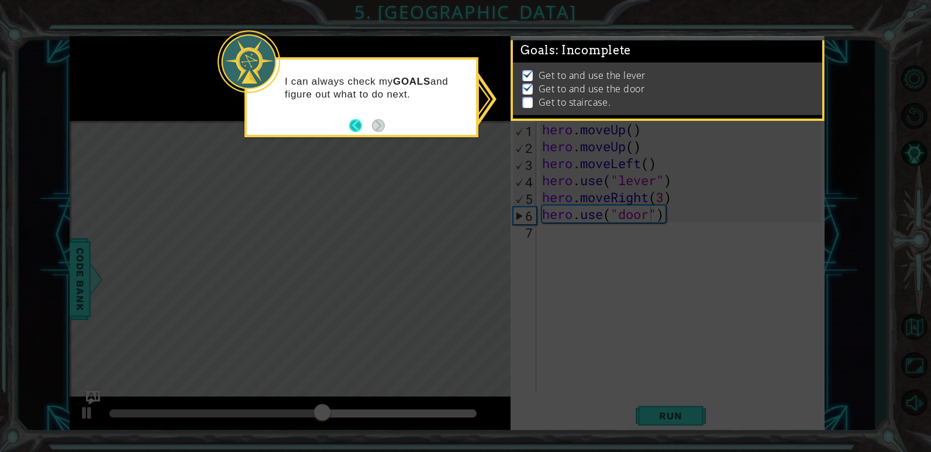
click at [362, 125] on button "Back" at bounding box center [360, 125] width 23 height 13
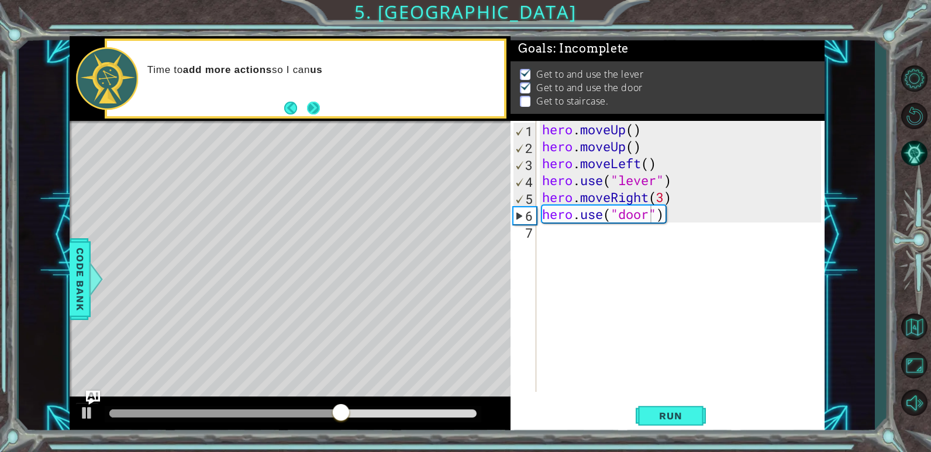
click at [312, 106] on button "Next" at bounding box center [314, 108] width 18 height 18
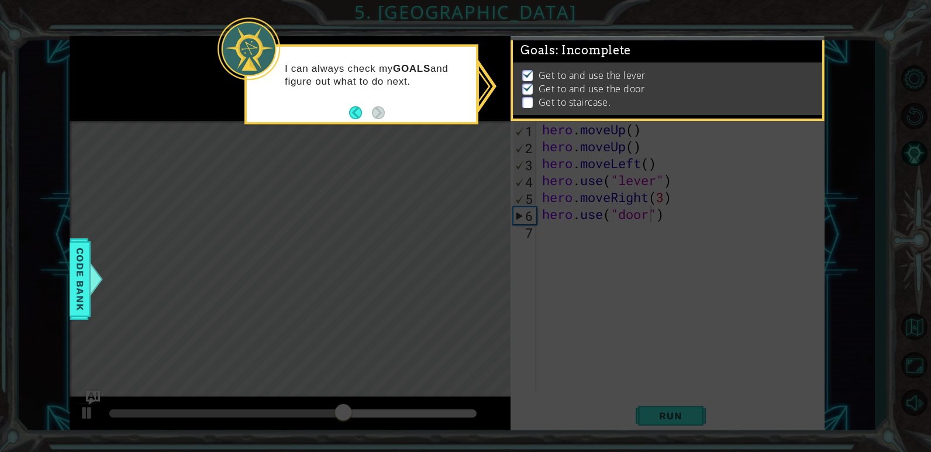
scroll to position [4, 0]
click at [94, 284] on div at bounding box center [95, 279] width 15 height 35
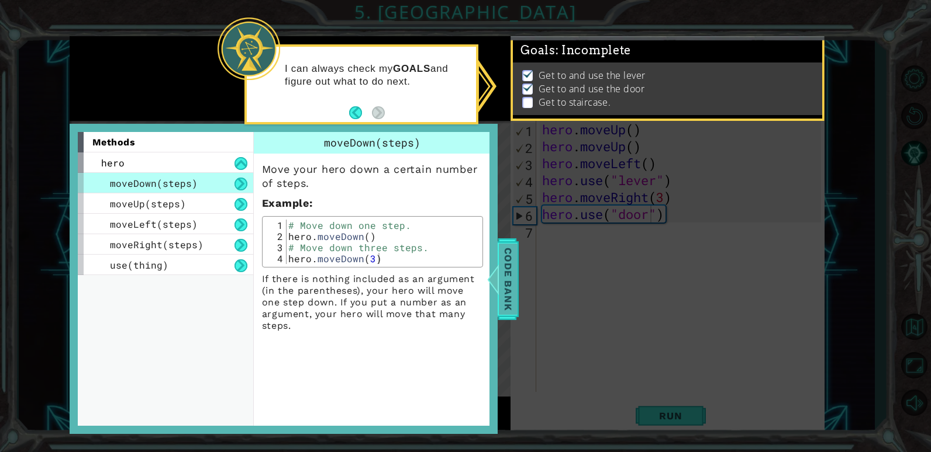
click at [508, 280] on span "Code Bank" at bounding box center [508, 278] width 19 height 71
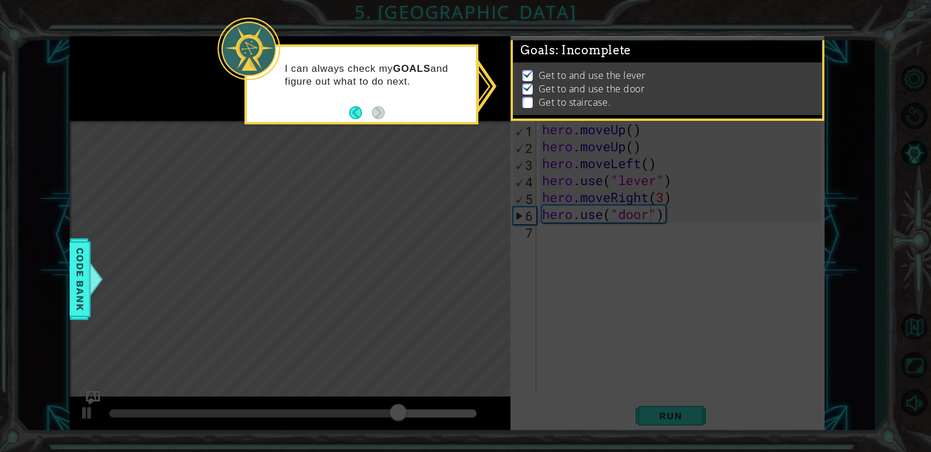
click at [511, 260] on icon at bounding box center [465, 226] width 931 height 452
click at [333, 120] on div "I can always check my GOALS and figure out what to do next." at bounding box center [361, 84] width 234 height 80
click at [357, 113] on button "Back" at bounding box center [360, 112] width 23 height 13
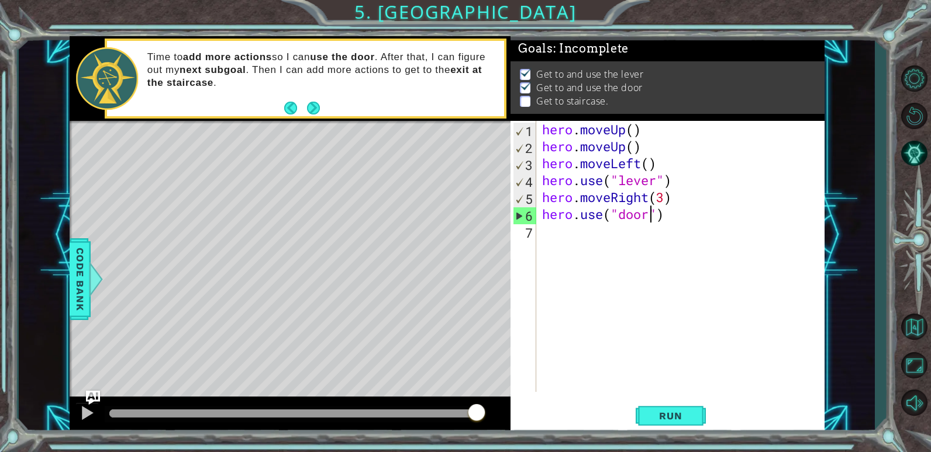
scroll to position [2, 0]
click at [553, 231] on div "hero . moveUp ( ) hero . moveUp ( ) hero . moveLeft ( ) hero . use ( "lever" ) …" at bounding box center [683, 273] width 287 height 305
type textarea "h"
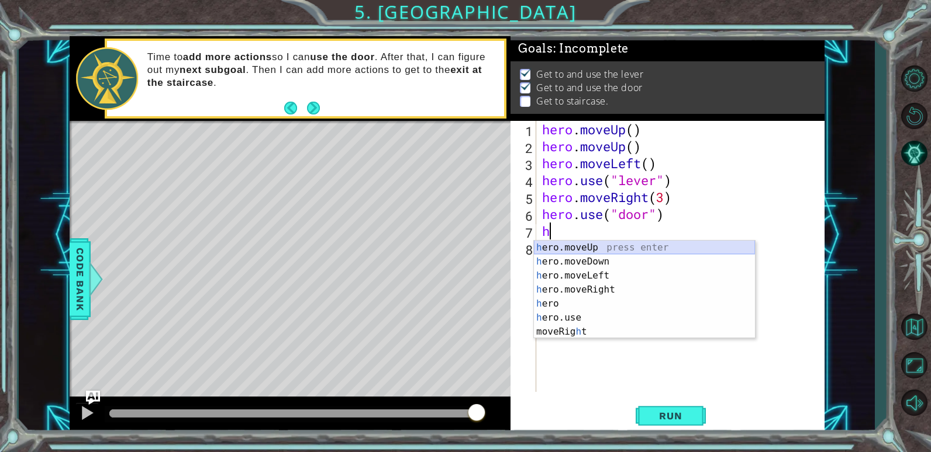
click at [578, 247] on div "h ero.moveUp press enter h ero.moveDown press enter h ero.moveLeft press enter …" at bounding box center [644, 304] width 221 height 126
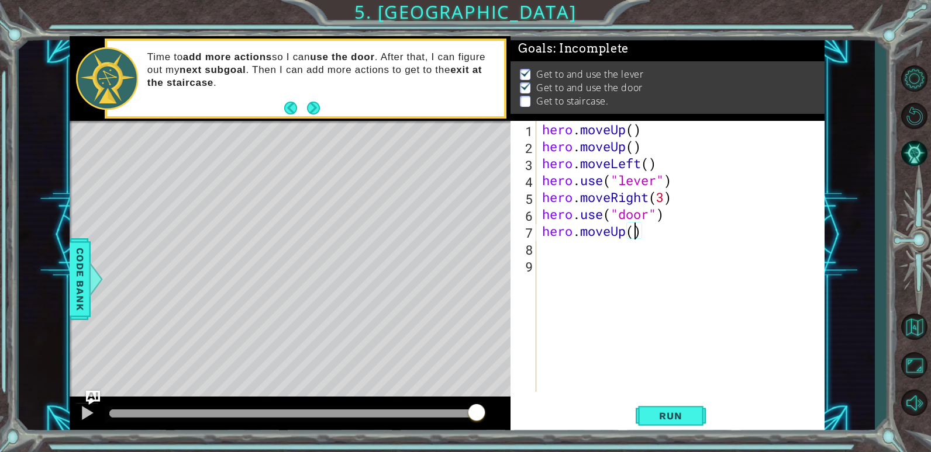
click at [632, 231] on div "hero . moveUp ( ) hero . moveUp ( ) hero . moveLeft ( ) hero . use ( "lever" ) …" at bounding box center [683, 273] width 287 height 305
type textarea "hero.moveUp(2)"
click at [545, 244] on div "hero . moveUp ( ) hero . moveUp ( ) hero . moveLeft ( ) hero . use ( "lever" ) …" at bounding box center [683, 273] width 287 height 305
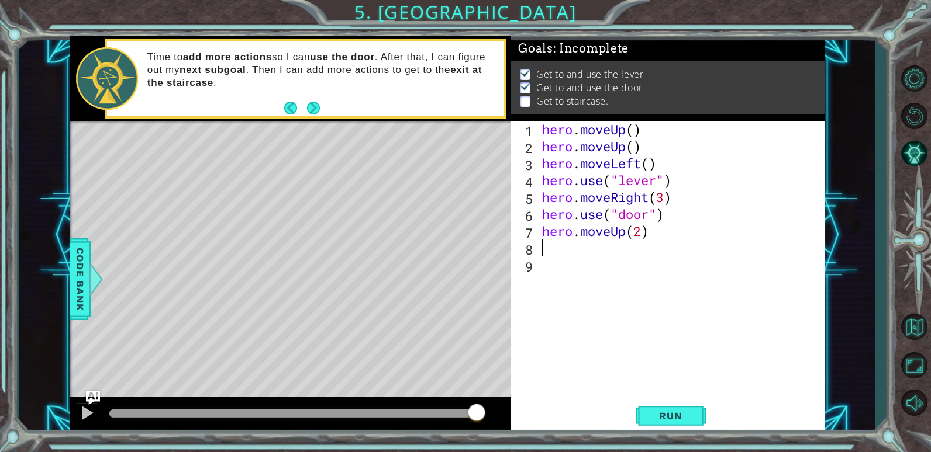
scroll to position [0, 0]
type textarea "h"
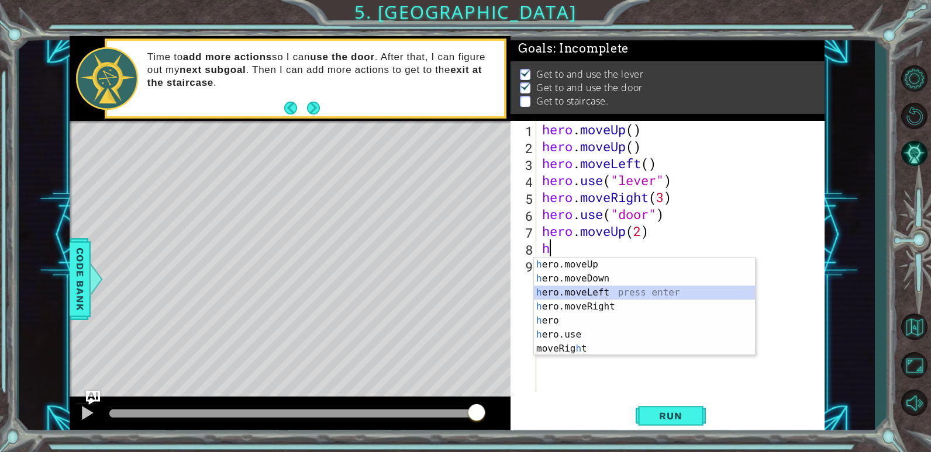
click at [568, 290] on div "h ero.moveUp press enter h ero.moveDown press enter h ero.moveLeft press enter …" at bounding box center [644, 321] width 221 height 126
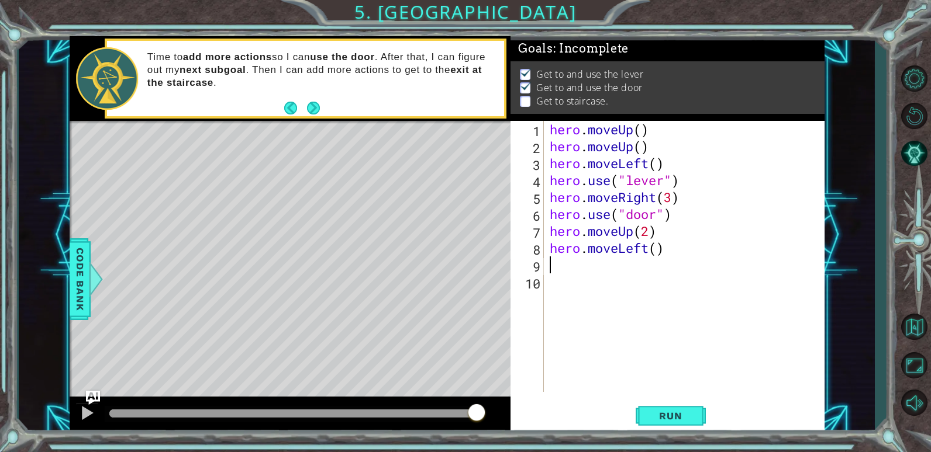
click at [657, 253] on div "hero . moveUp ( ) hero . moveUp ( ) hero . moveLeft ( ) hero . use ( "lever" ) …" at bounding box center [687, 273] width 280 height 305
type textarea "hero.moveLeft(4)"
click at [668, 409] on button "Run" at bounding box center [670, 416] width 70 height 32
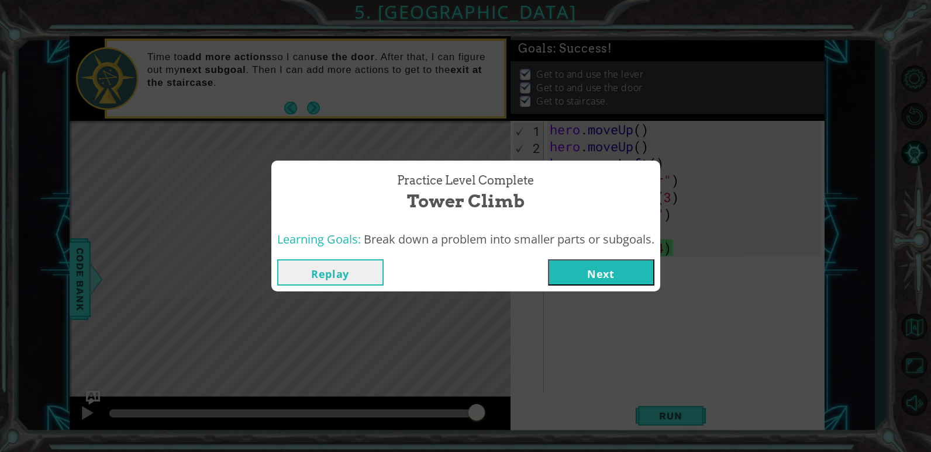
click at [618, 278] on button "Next" at bounding box center [601, 273] width 106 height 26
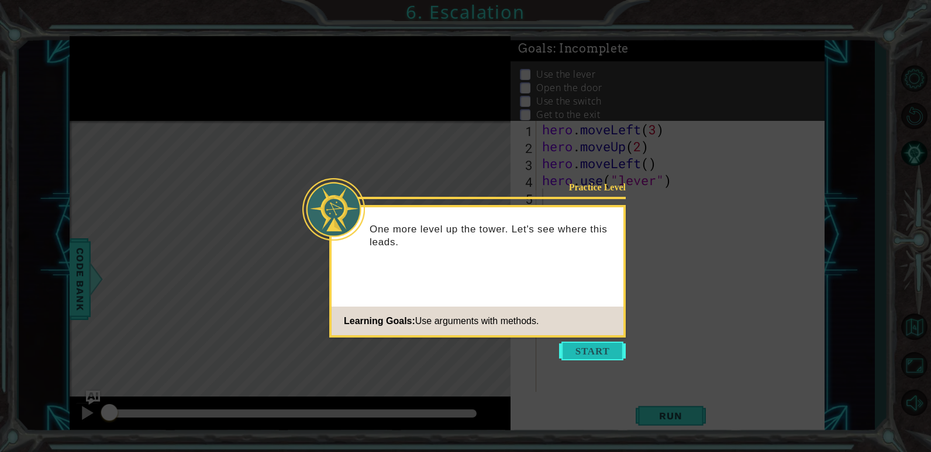
click at [582, 350] on button "Start" at bounding box center [592, 351] width 67 height 19
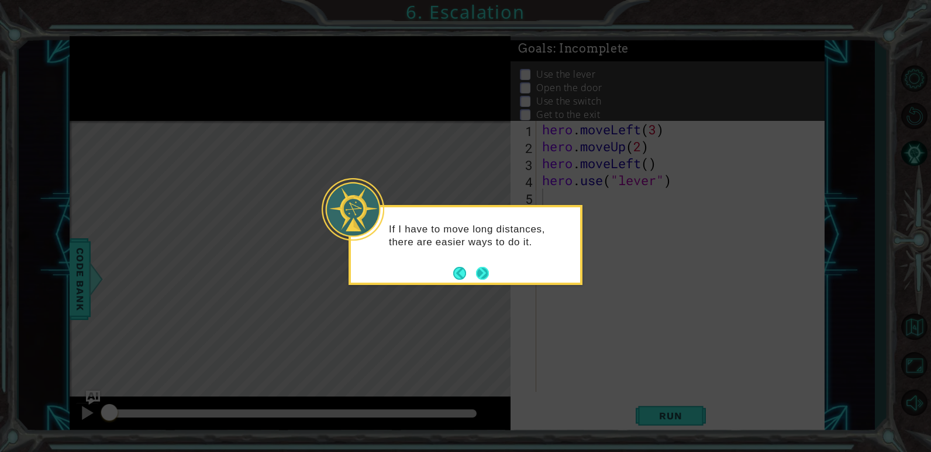
click at [477, 269] on button "Next" at bounding box center [482, 273] width 21 height 21
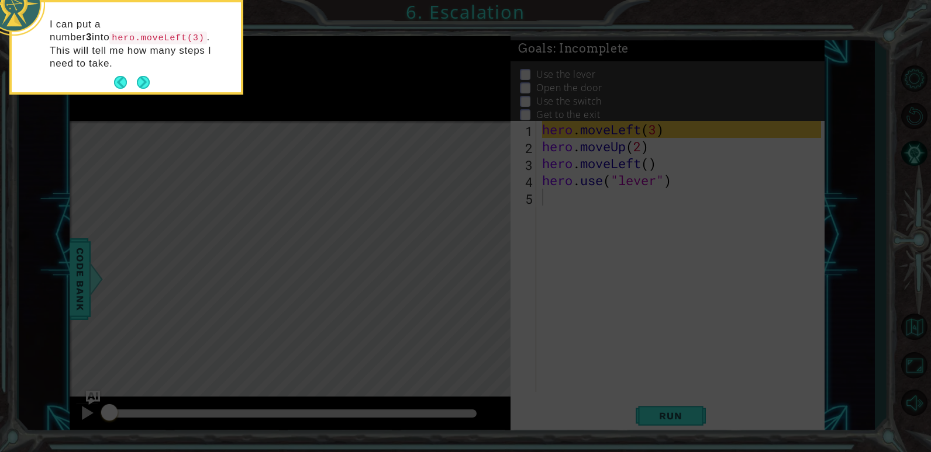
drag, startPoint x: 141, startPoint y: 64, endPoint x: 142, endPoint y: 70, distance: 6.0
click at [142, 74] on button "Next" at bounding box center [142, 82] width 17 height 17
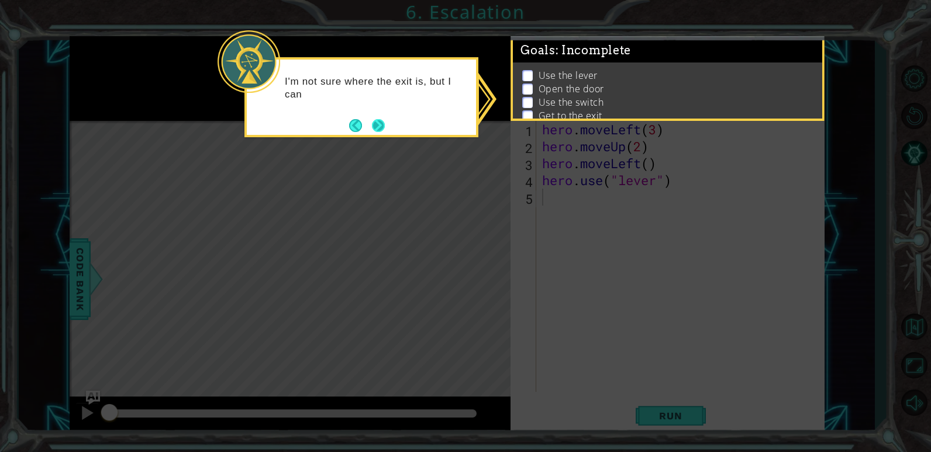
click at [376, 132] on button "Next" at bounding box center [378, 126] width 14 height 14
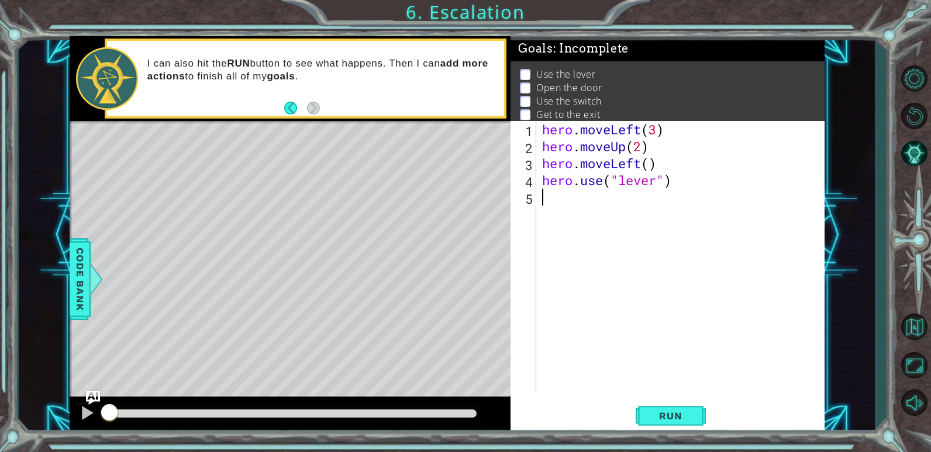
type textarea "h"
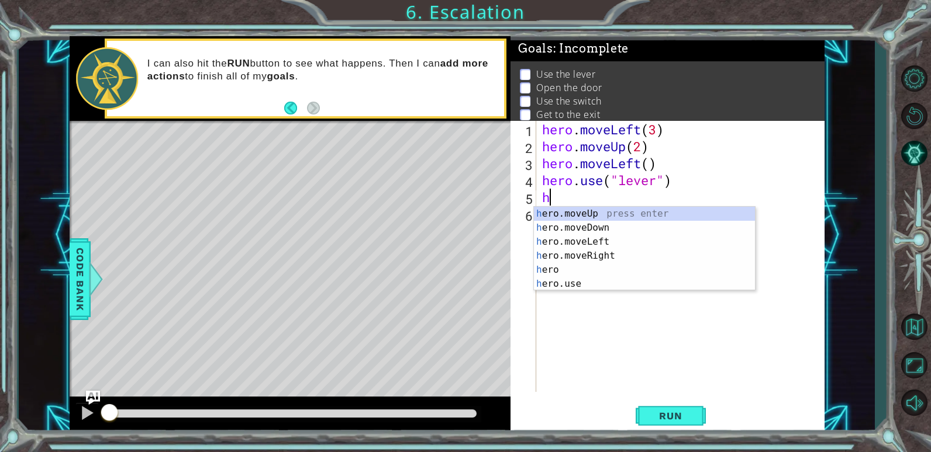
click at [669, 351] on div "hero . moveLeft ( 3 ) hero . moveUp ( 2 ) hero . moveLeft ( ) hero . use ( "lev…" at bounding box center [683, 273] width 287 height 305
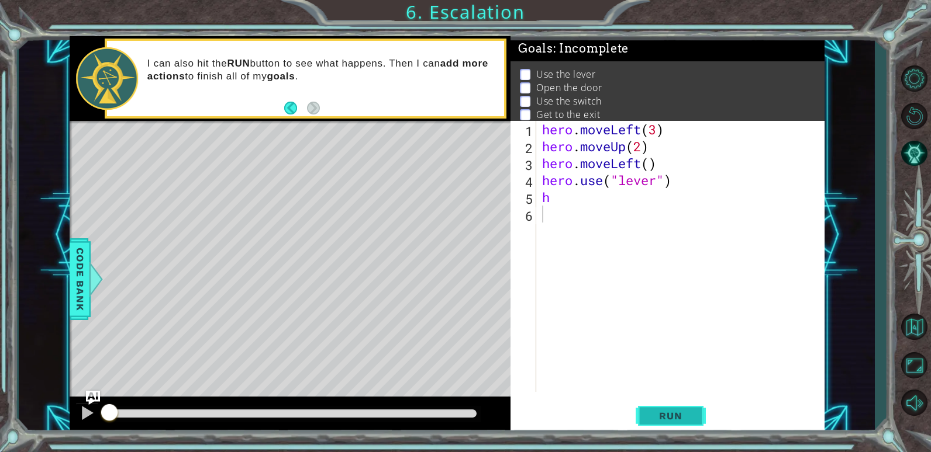
click at [658, 412] on span "Run" at bounding box center [670, 416] width 46 height 12
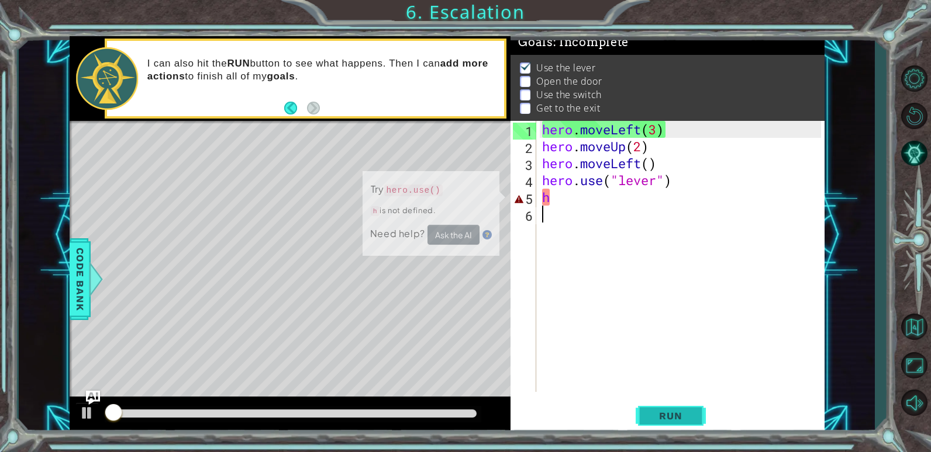
scroll to position [11, 0]
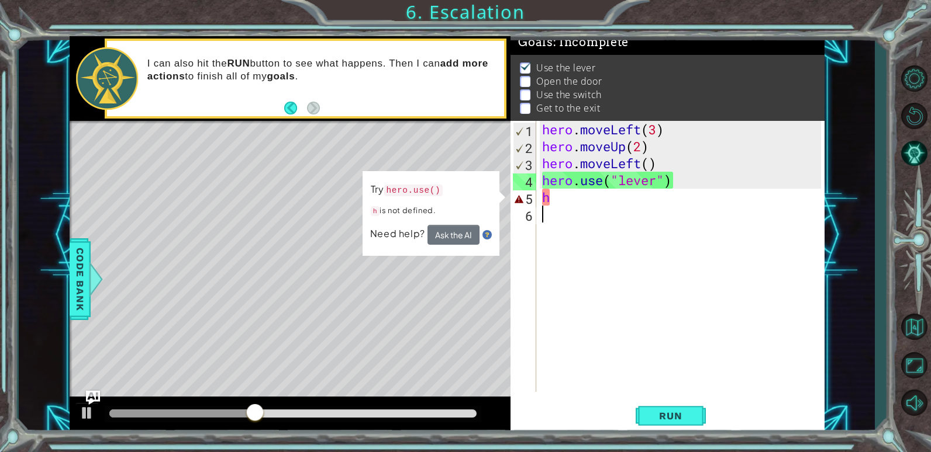
click at [561, 210] on div "hero . moveLeft ( 3 ) hero . moveUp ( 2 ) hero . moveLeft ( ) hero . use ( "lev…" at bounding box center [683, 273] width 287 height 305
click at [561, 206] on div "hero . moveLeft ( 3 ) hero . moveUp ( 2 ) hero . moveLeft ( ) hero . use ( "lev…" at bounding box center [683, 273] width 287 height 305
click at [561, 195] on div "hero . moveLeft ( 3 ) hero . moveUp ( 2 ) hero . moveLeft ( ) hero . use ( "lev…" at bounding box center [683, 273] width 287 height 305
type textarea "h"
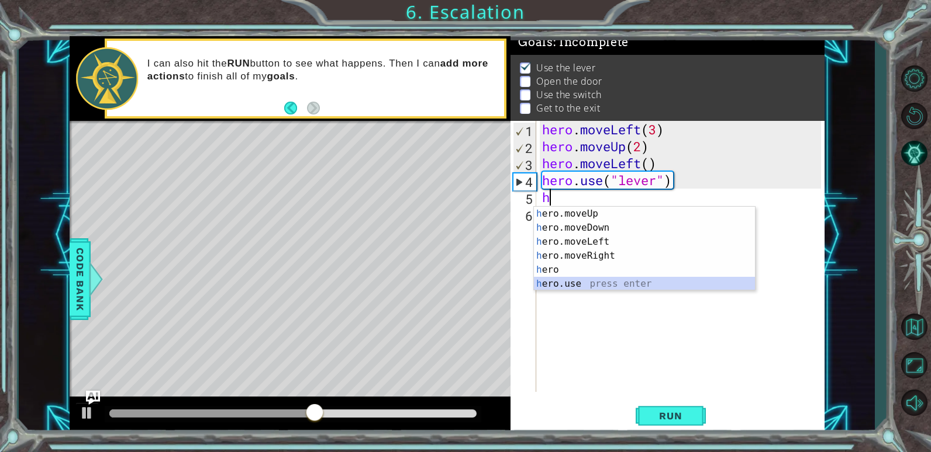
click at [572, 283] on div "h ero.moveUp press enter h ero.moveDown press enter h ero.moveLeft press enter …" at bounding box center [644, 263] width 221 height 112
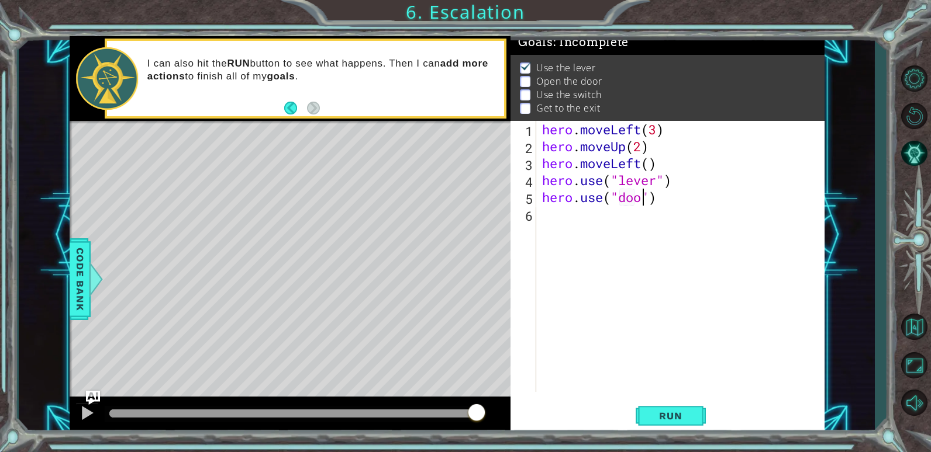
scroll to position [0, 5]
click at [657, 417] on span "Run" at bounding box center [670, 416] width 46 height 12
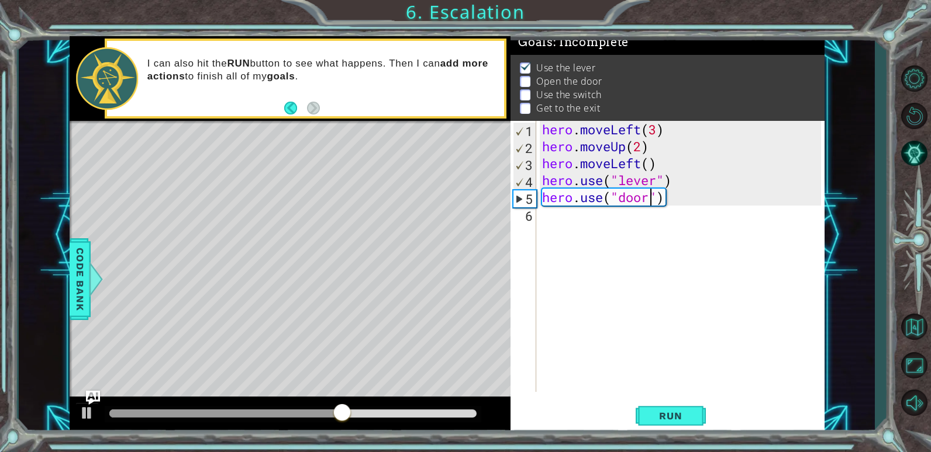
click at [675, 178] on div "hero . moveLeft ( 3 ) hero . moveUp ( 2 ) hero . moveLeft ( ) hero . use ( "lev…" at bounding box center [683, 273] width 287 height 305
type textarea "hero.use("lever")"
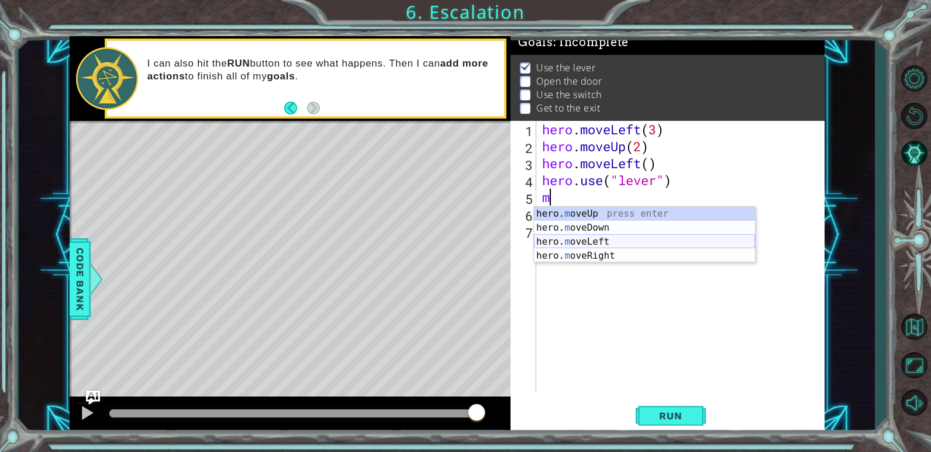
click at [603, 238] on div "hero. m oveUp press enter hero. m oveDown press enter hero. m oveLeft press ent…" at bounding box center [644, 249] width 221 height 84
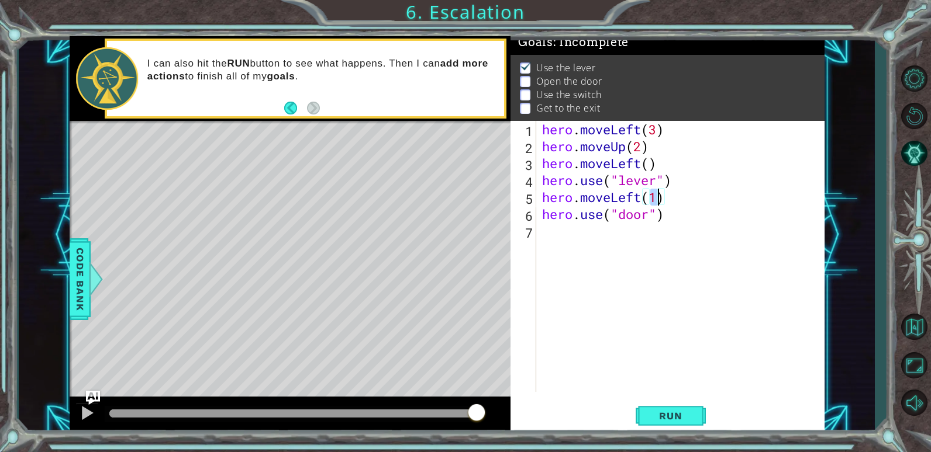
type textarea "hero.moveLeft(1)"
click at [672, 396] on div "hero.moveLeft(1) 1 2 3 4 5 6 7 hero . moveLeft ( 3 ) hero . moveUp ( 2 ) hero .…" at bounding box center [666, 277] width 313 height 313
click at [672, 414] on span "Run" at bounding box center [670, 416] width 46 height 12
